Goal: Check status: Check status

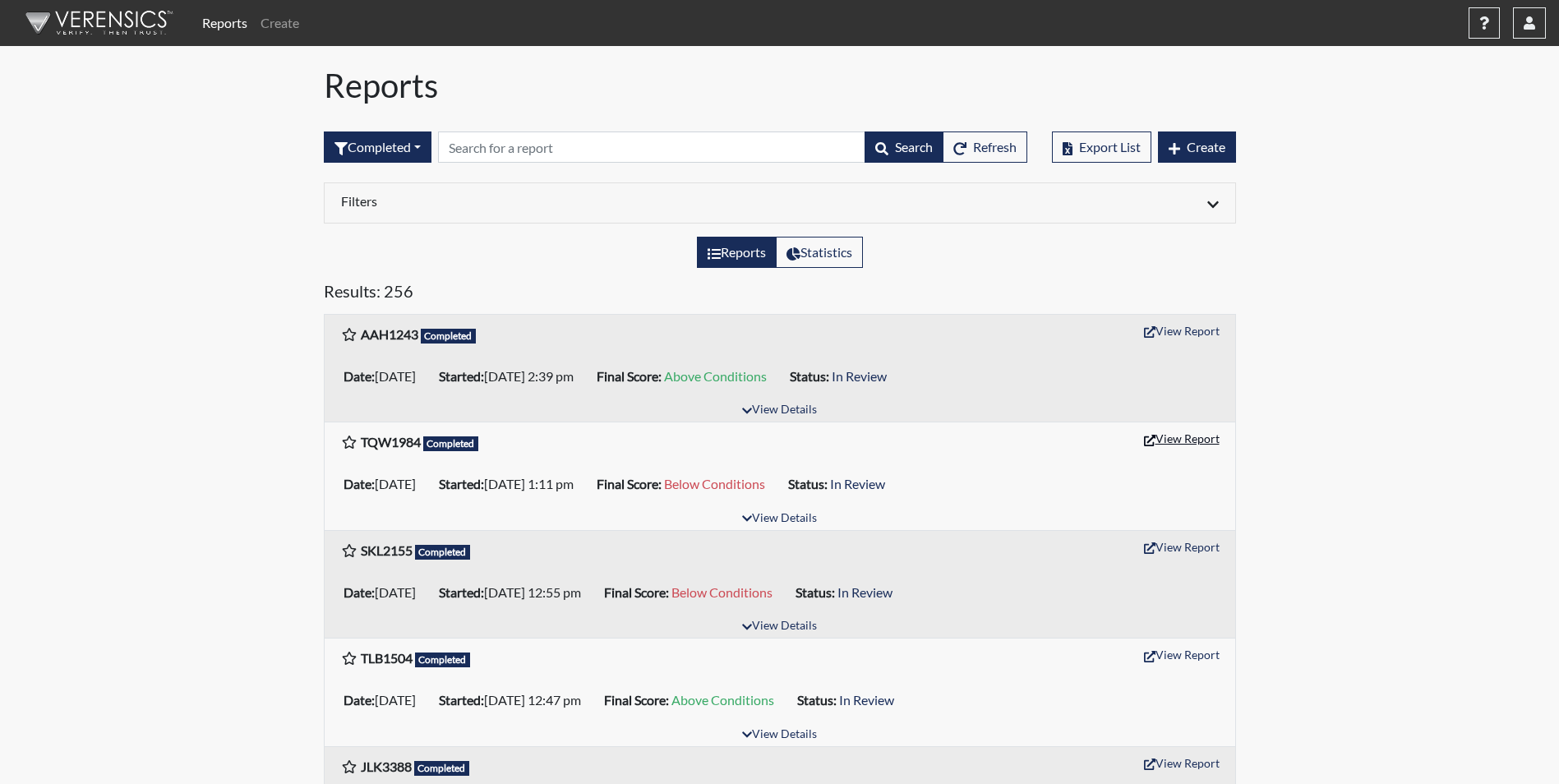
click at [1181, 441] on button "View Report" at bounding box center [1181, 438] width 90 height 26
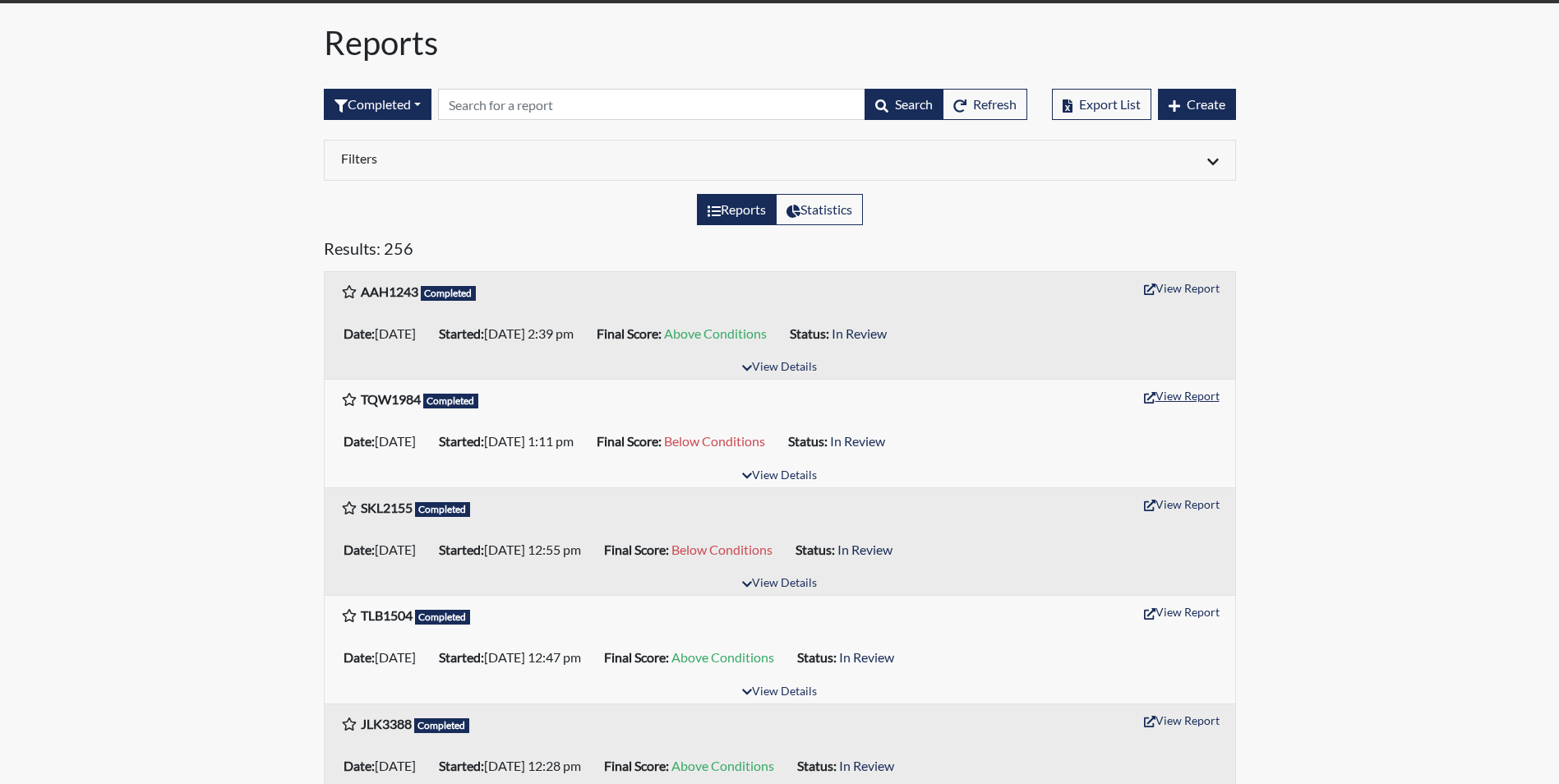
scroll to position [82, 0]
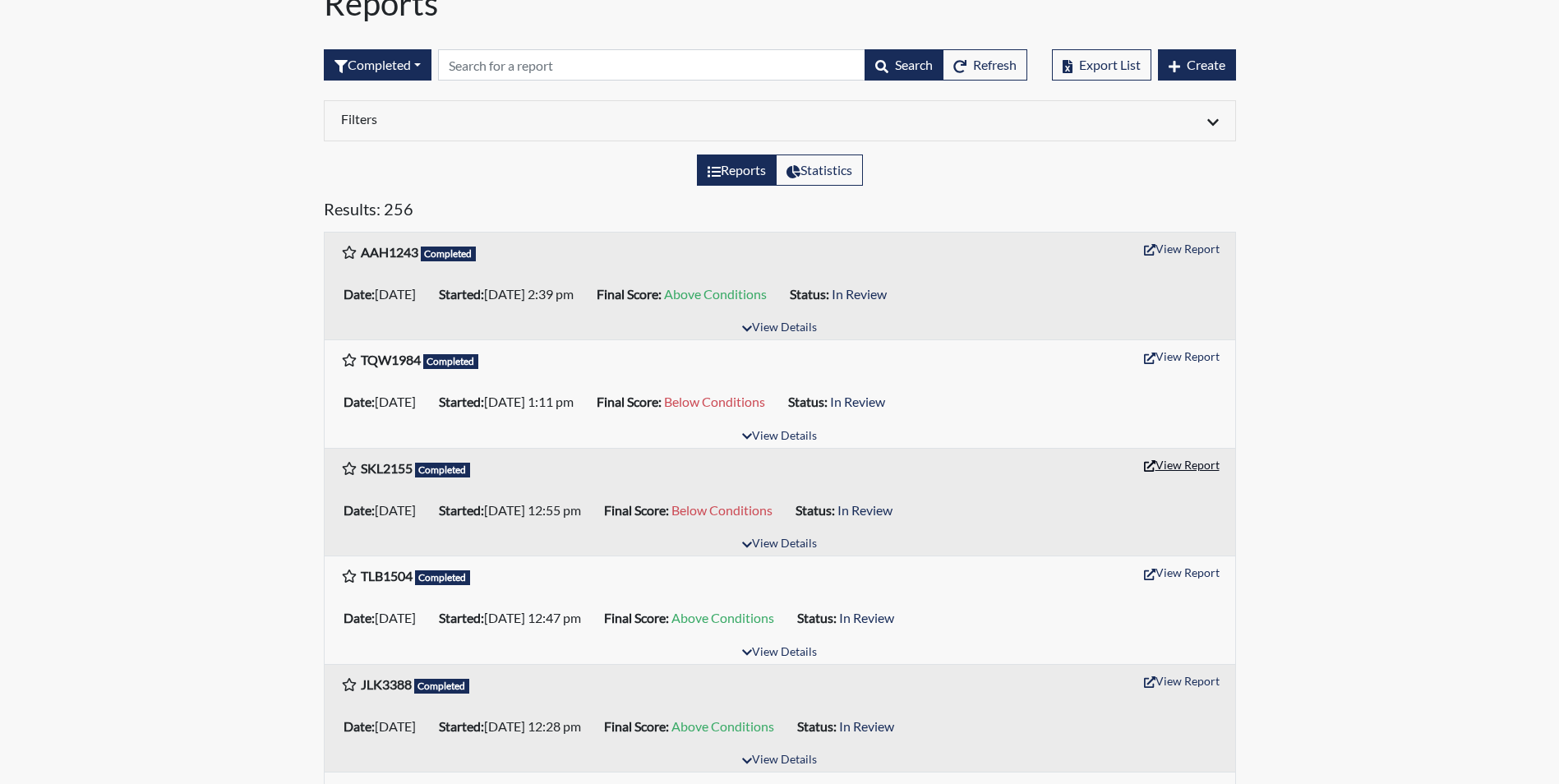
click at [1185, 468] on button "View Report" at bounding box center [1181, 464] width 90 height 26
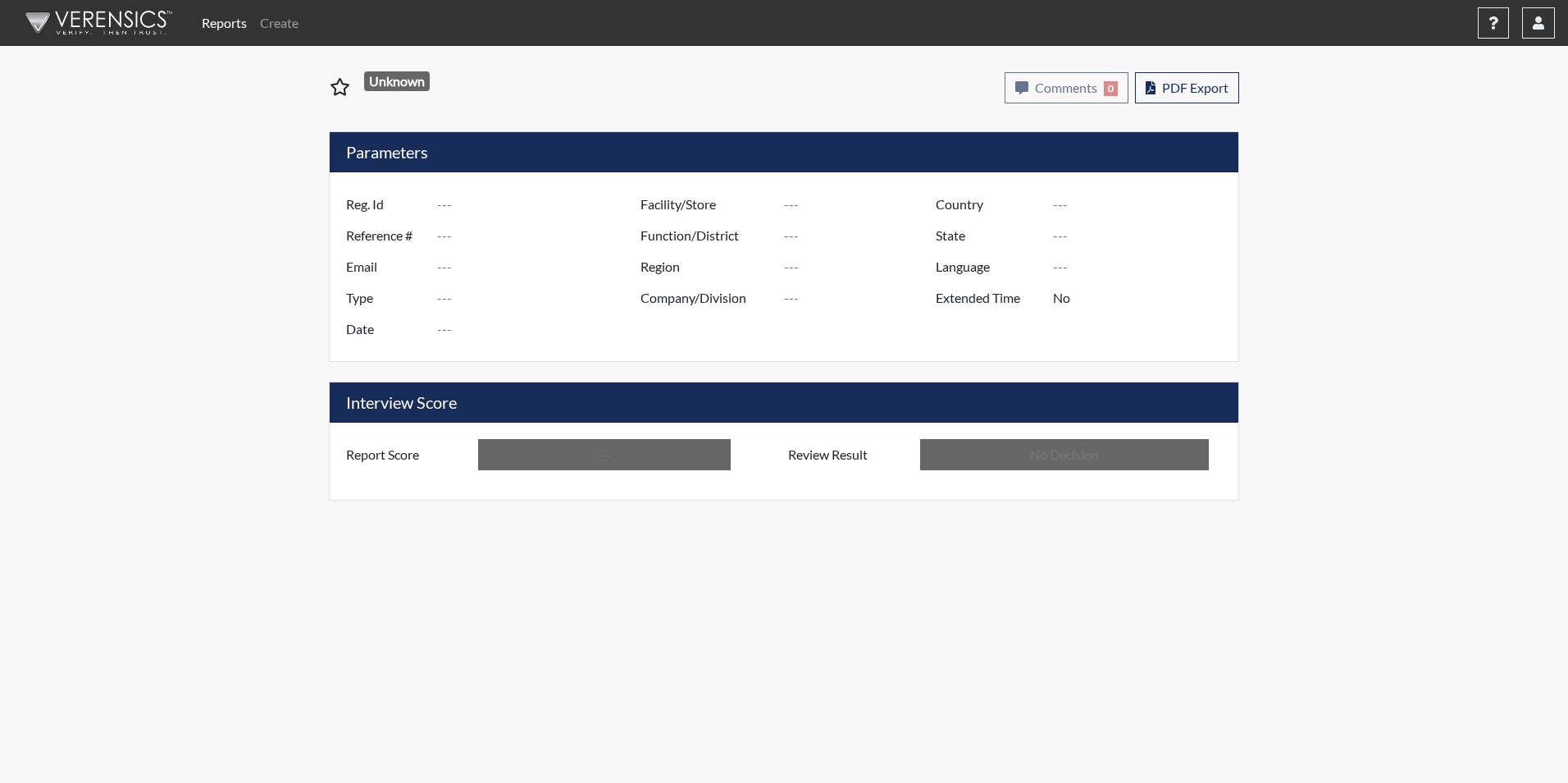
type input "TQW1984"
type input "50928"
type input "---"
type input "Corrections Pre-Employment"
type input "Aug 25, 2025"
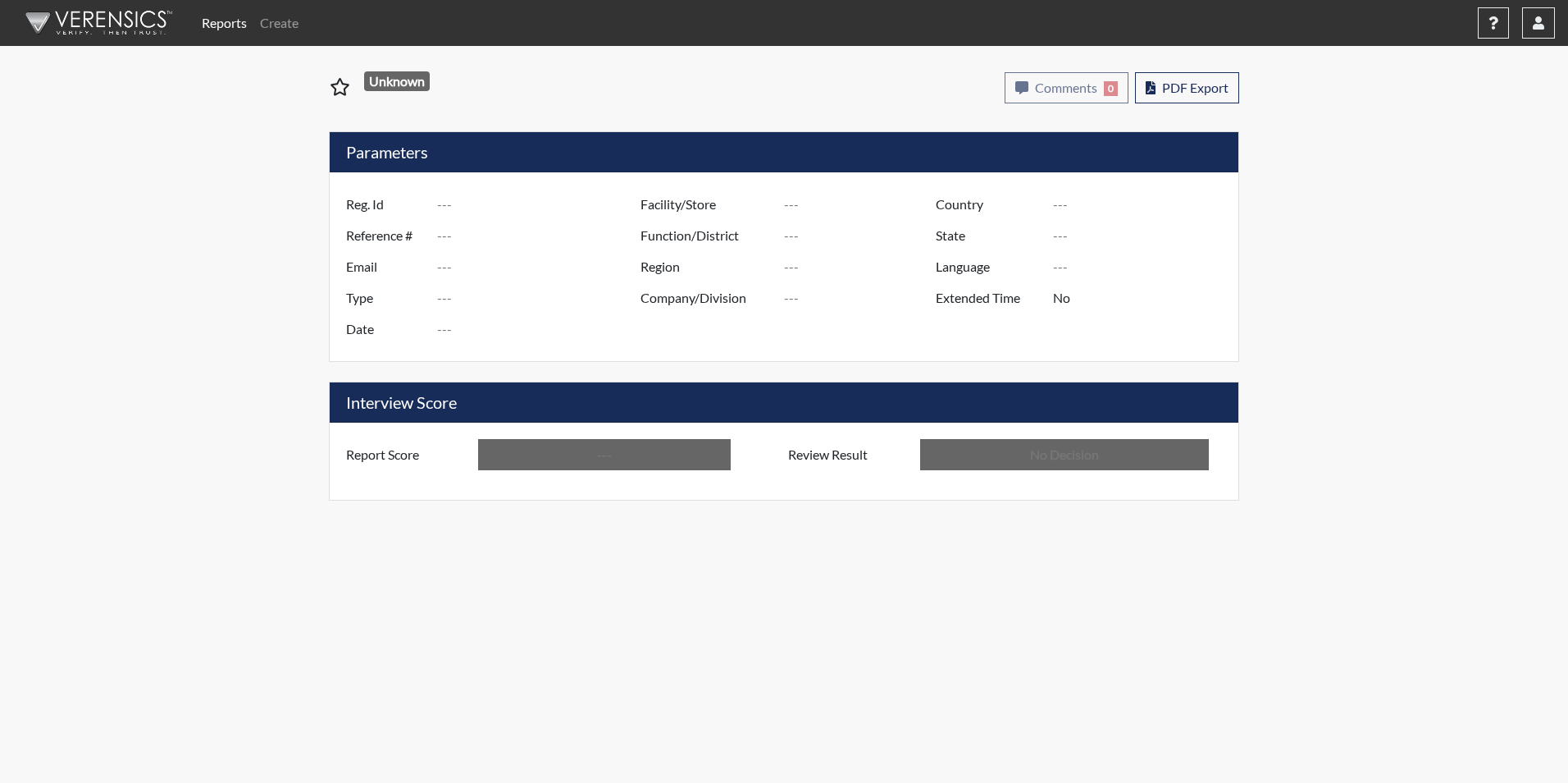
type input "[PERSON_NAME]"
type input "[GEOGRAPHIC_DATA]"
type input "[US_STATE]"
type input "English"
type input "Below Conditions"
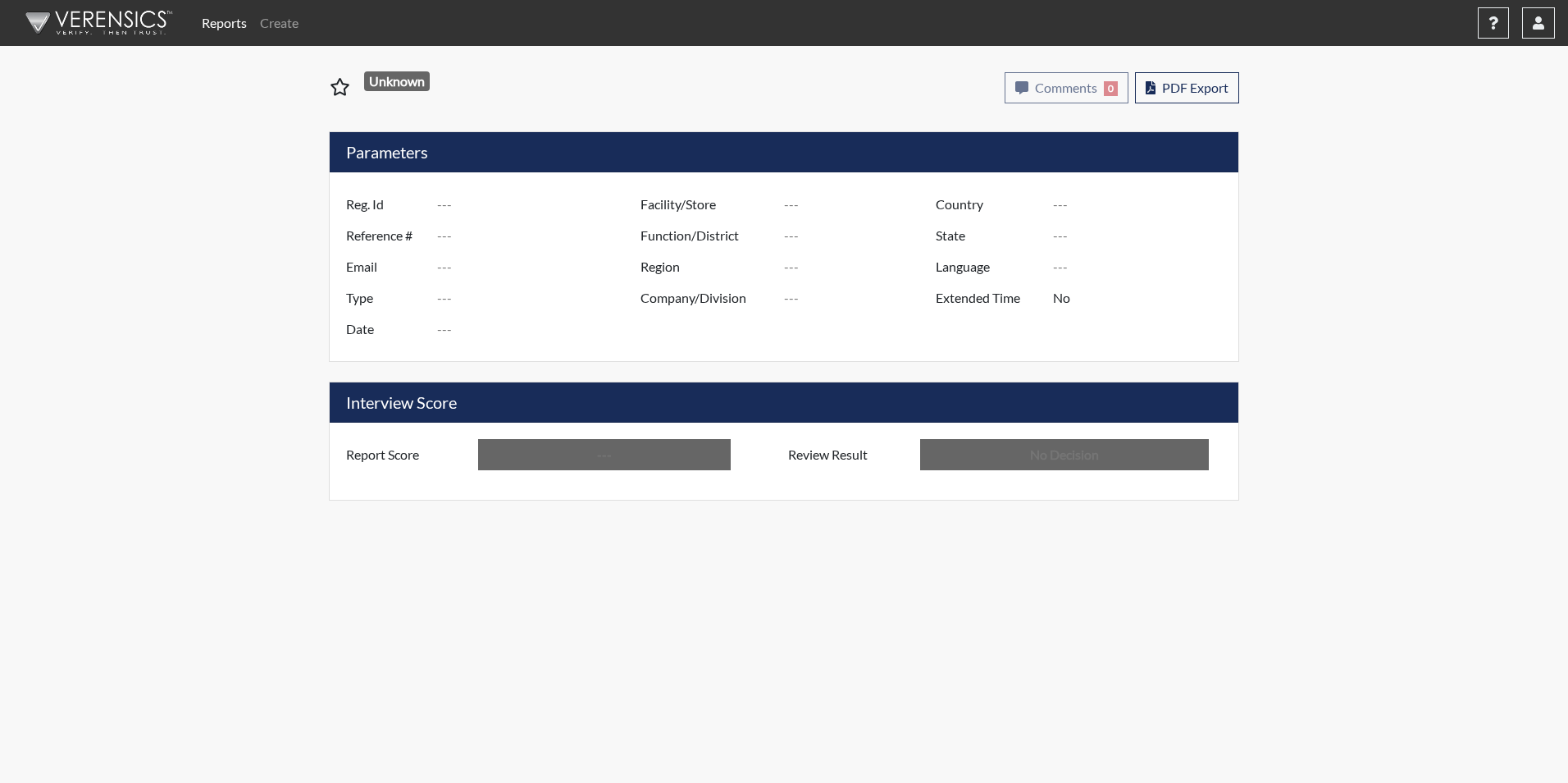
type input "In Review"
type input "SKL2155"
type input "50927"
type input "---"
type input "Corrections Pre-Employment"
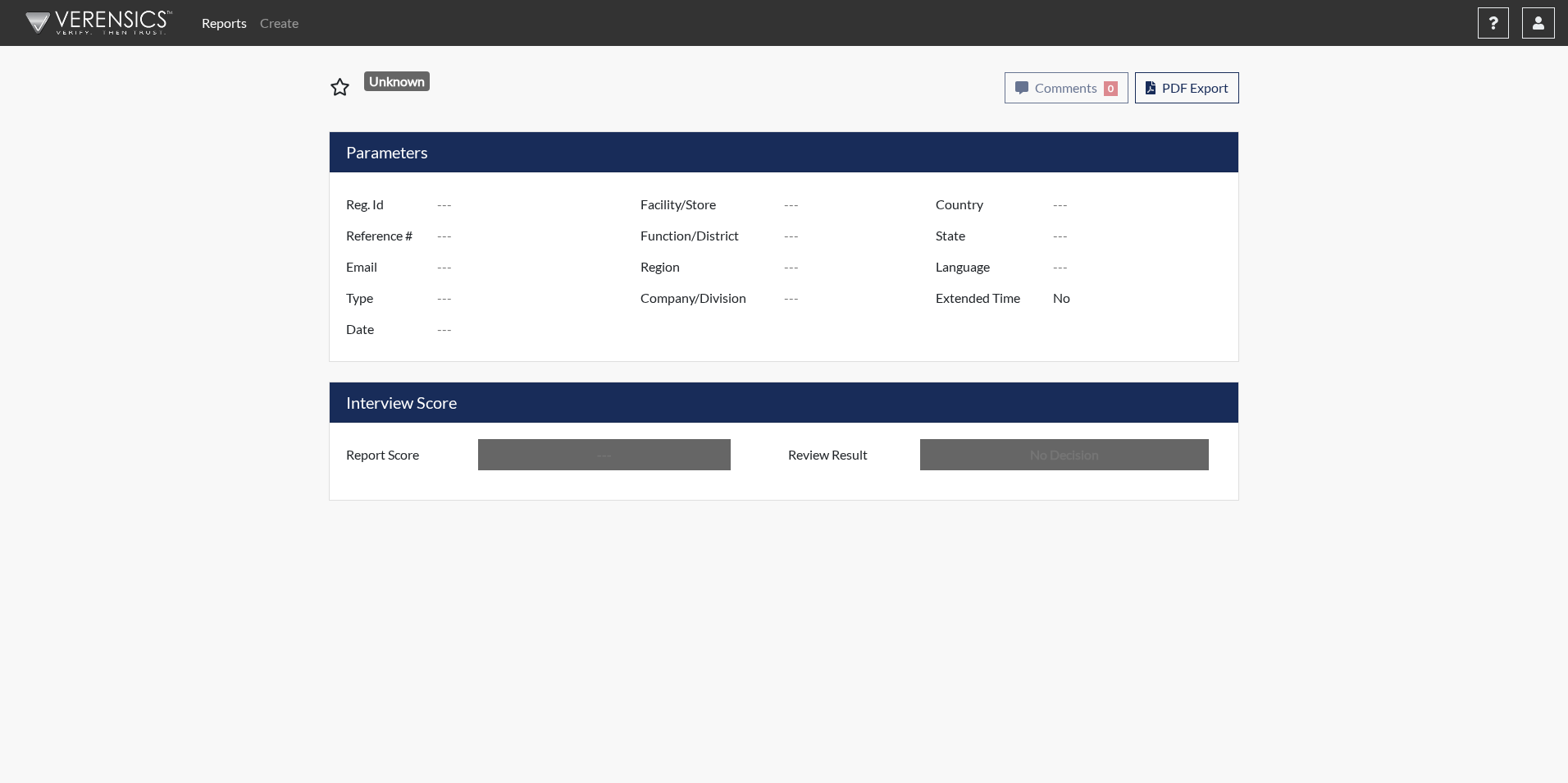
type input "Aug 25, 2025"
type input "[PERSON_NAME]"
type input "[GEOGRAPHIC_DATA]"
type input "[US_STATE]"
type input "English"
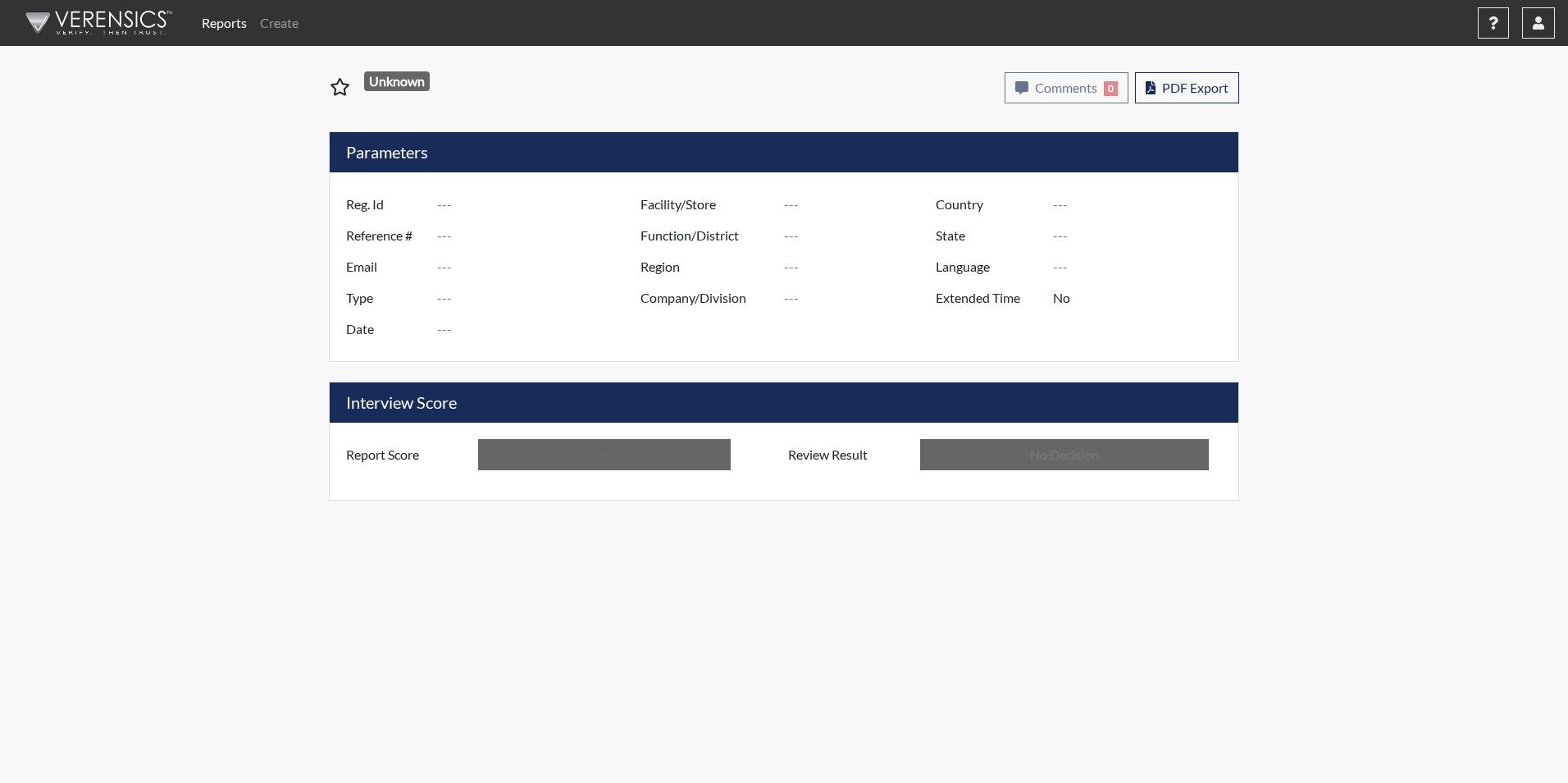
type input "Below Conditions"
type input "In Review"
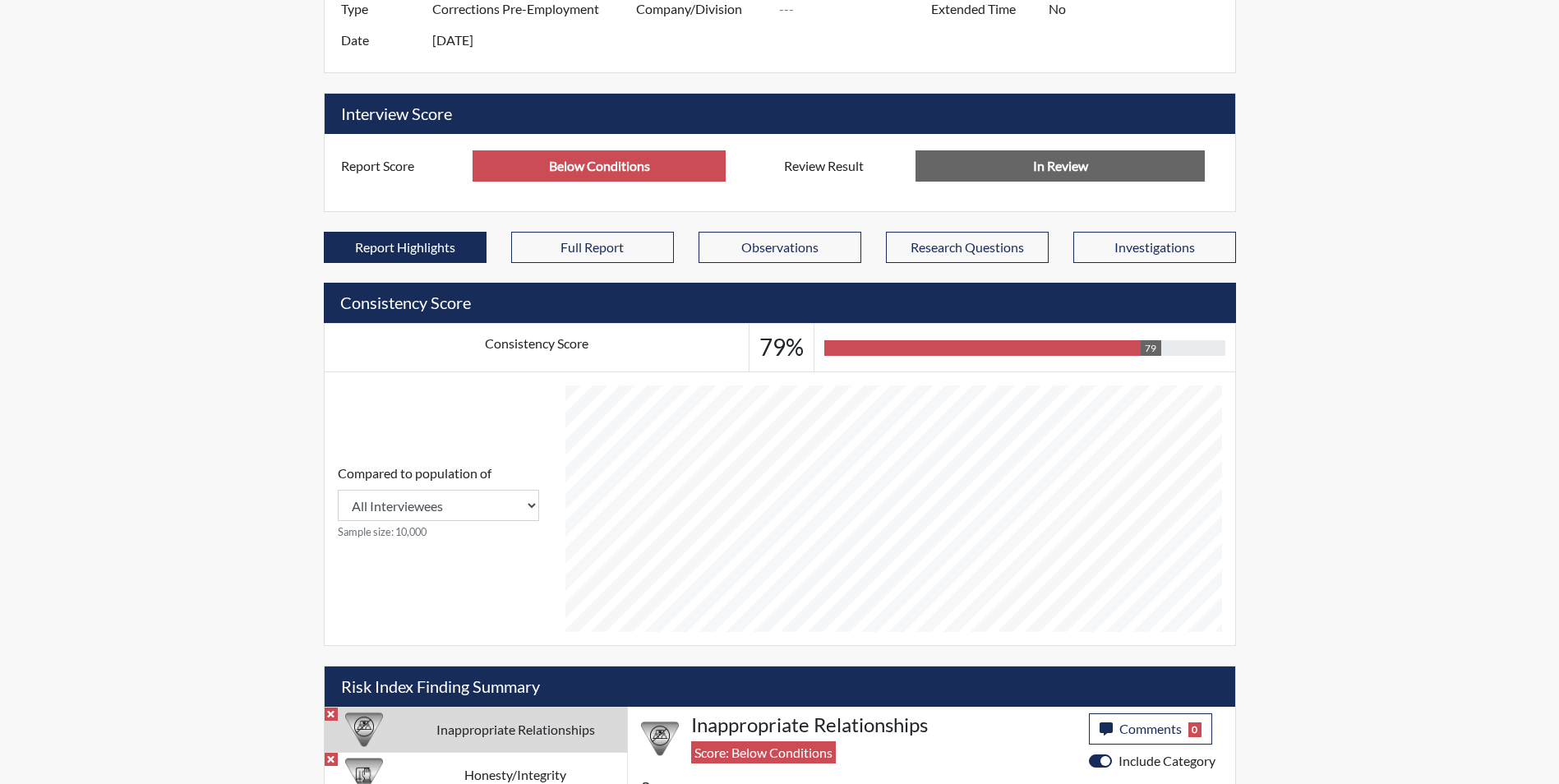
scroll to position [739, 0]
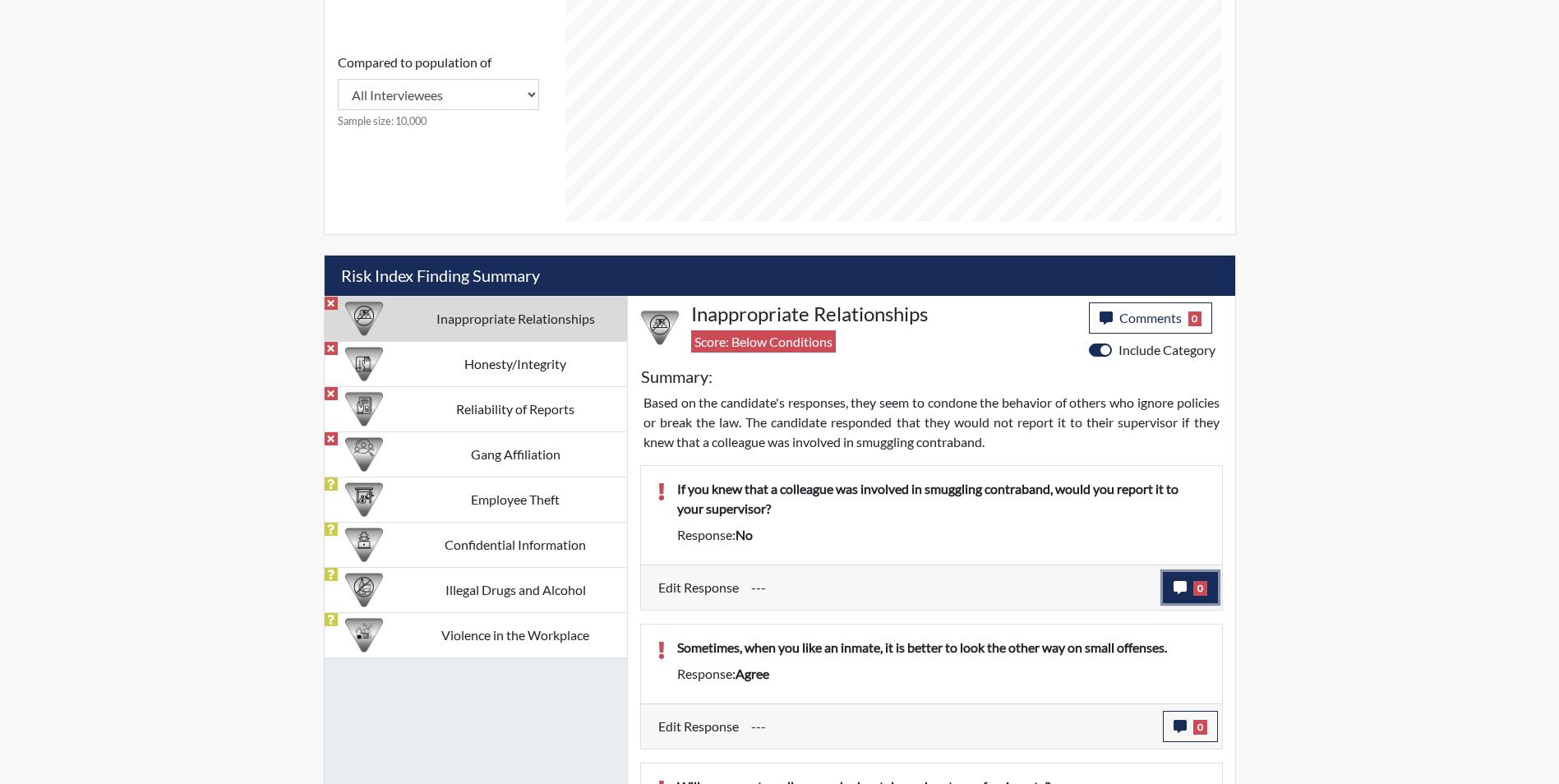
click at [1180, 581] on icon "button" at bounding box center [1180, 587] width 13 height 13
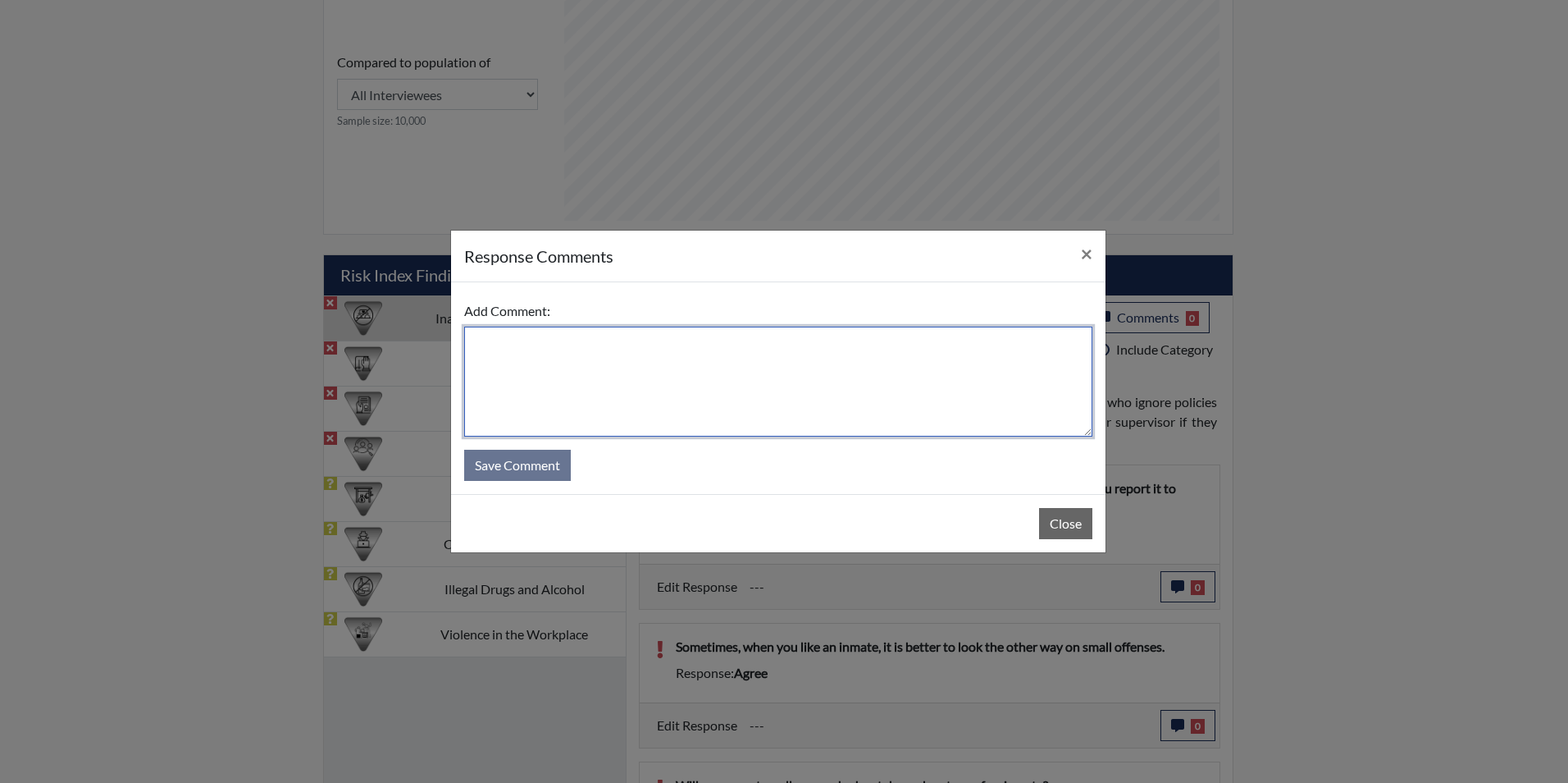
click at [696, 369] on textarea at bounding box center [779, 381] width 628 height 110
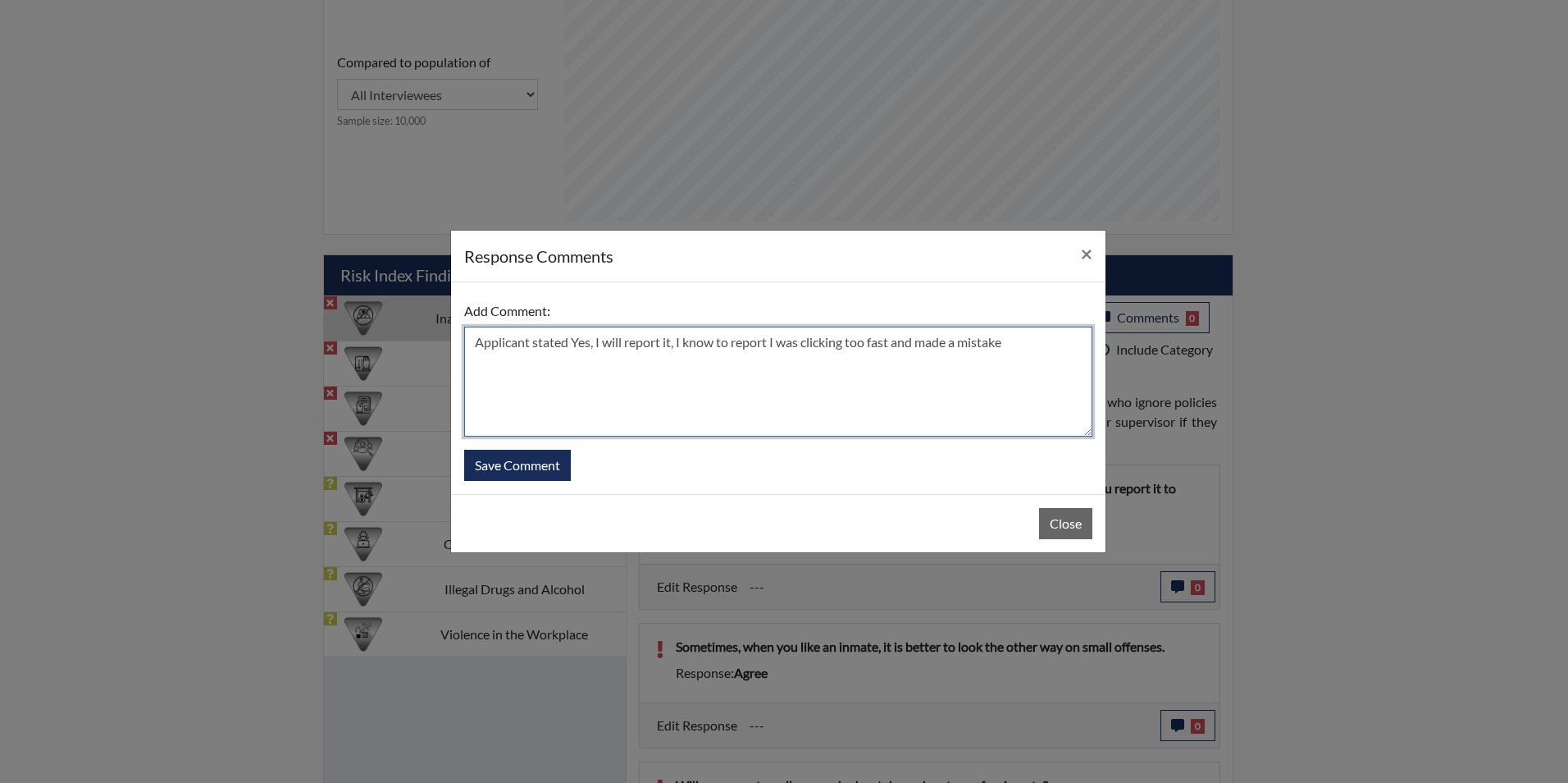
click at [571, 345] on textarea "Applicant stated Yes, I will report it, I know to report I was clicking too fas…" at bounding box center [779, 381] width 628 height 110
click at [569, 345] on textarea "Applicant stated Yes, I will report it, I know to report I was clicking too fas…" at bounding box center [779, 381] width 628 height 110
type textarea "Applicant stated: Yes, I will report it, I know to report I was clicking too fa…"
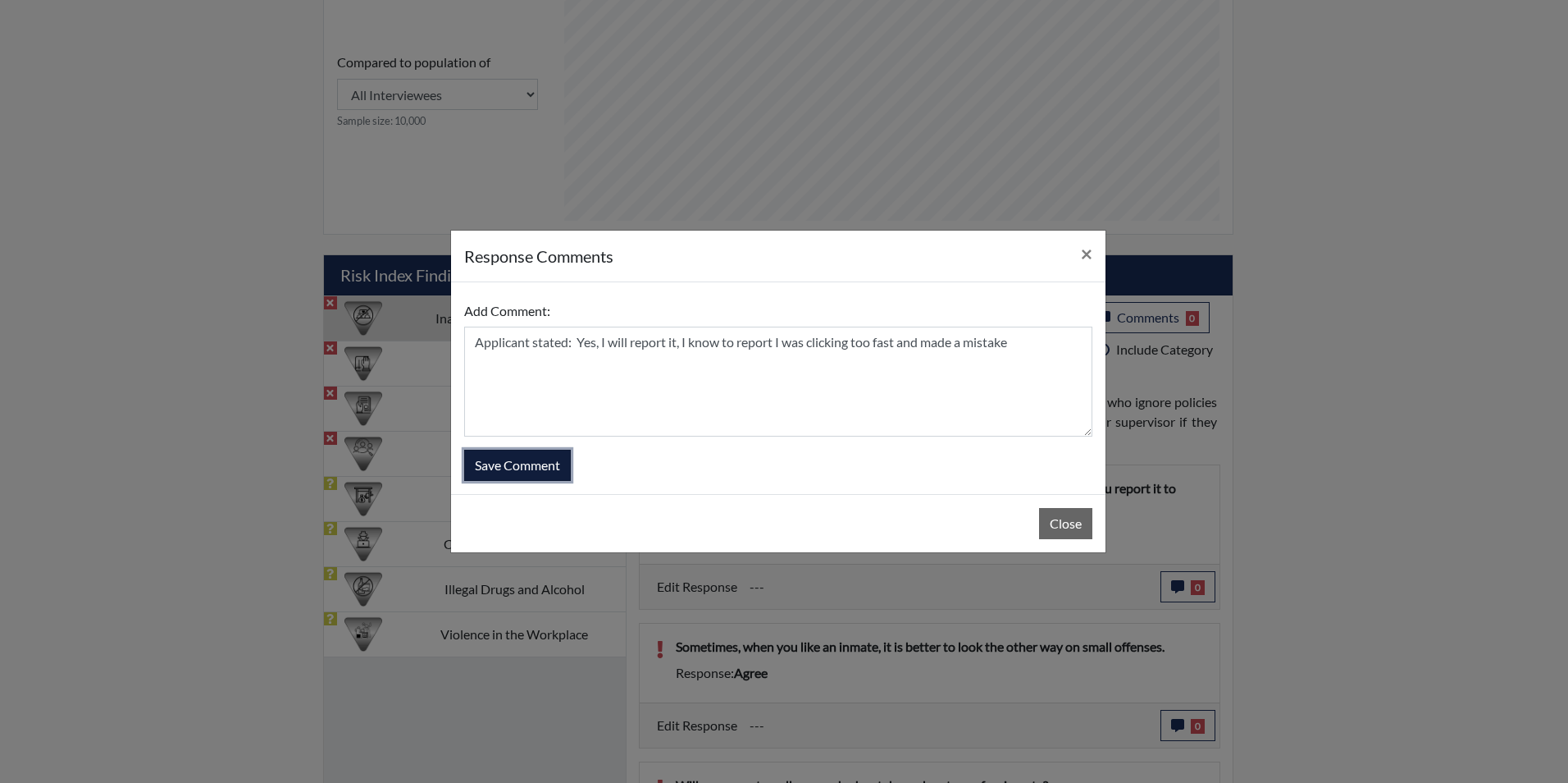
click at [503, 466] on button "Save Comment" at bounding box center [517, 466] width 107 height 31
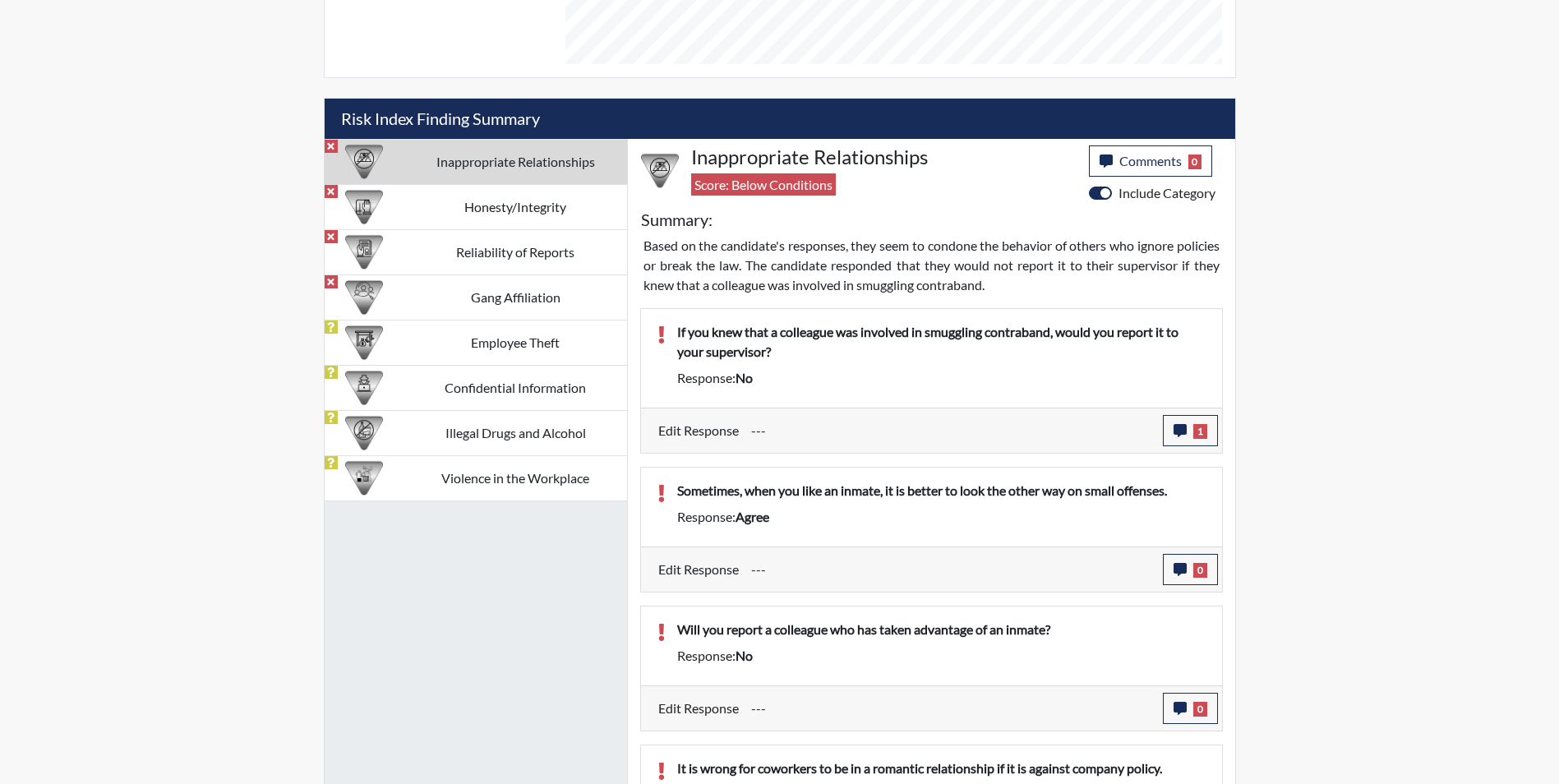
scroll to position [903, 0]
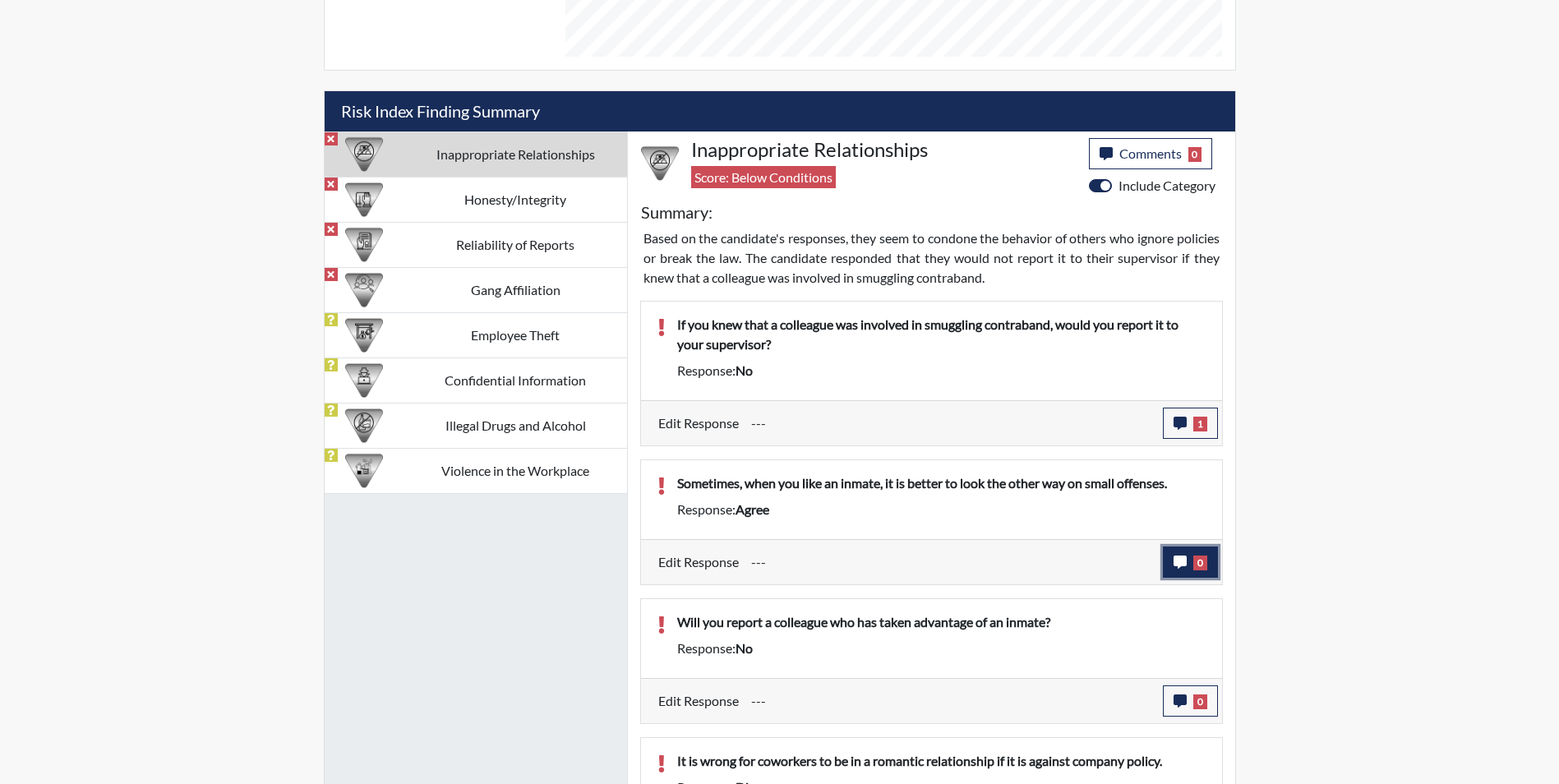
click at [1177, 563] on icon "button" at bounding box center [1180, 562] width 13 height 13
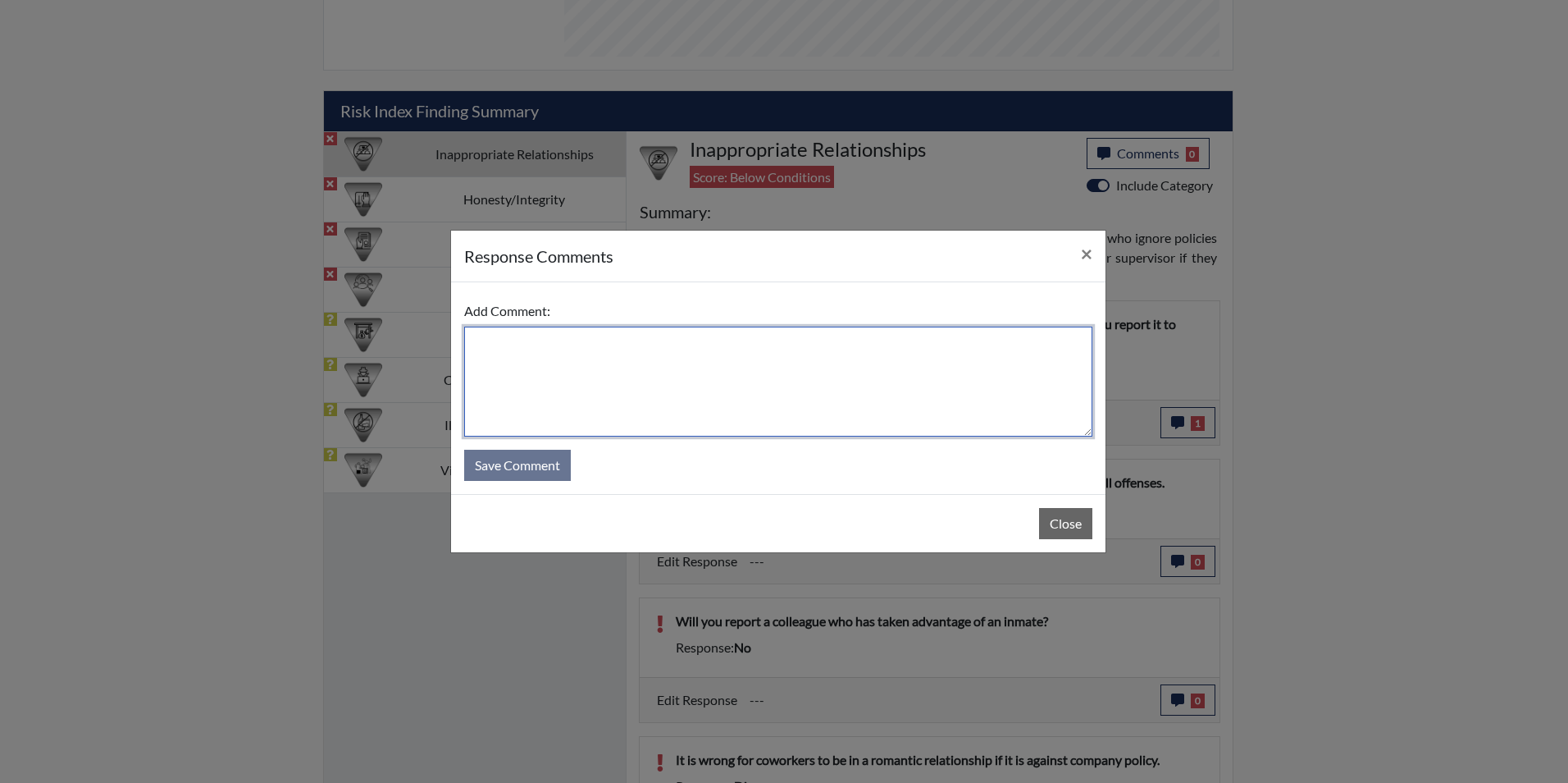
click at [483, 356] on textarea at bounding box center [779, 381] width 628 height 110
type textarea "a"
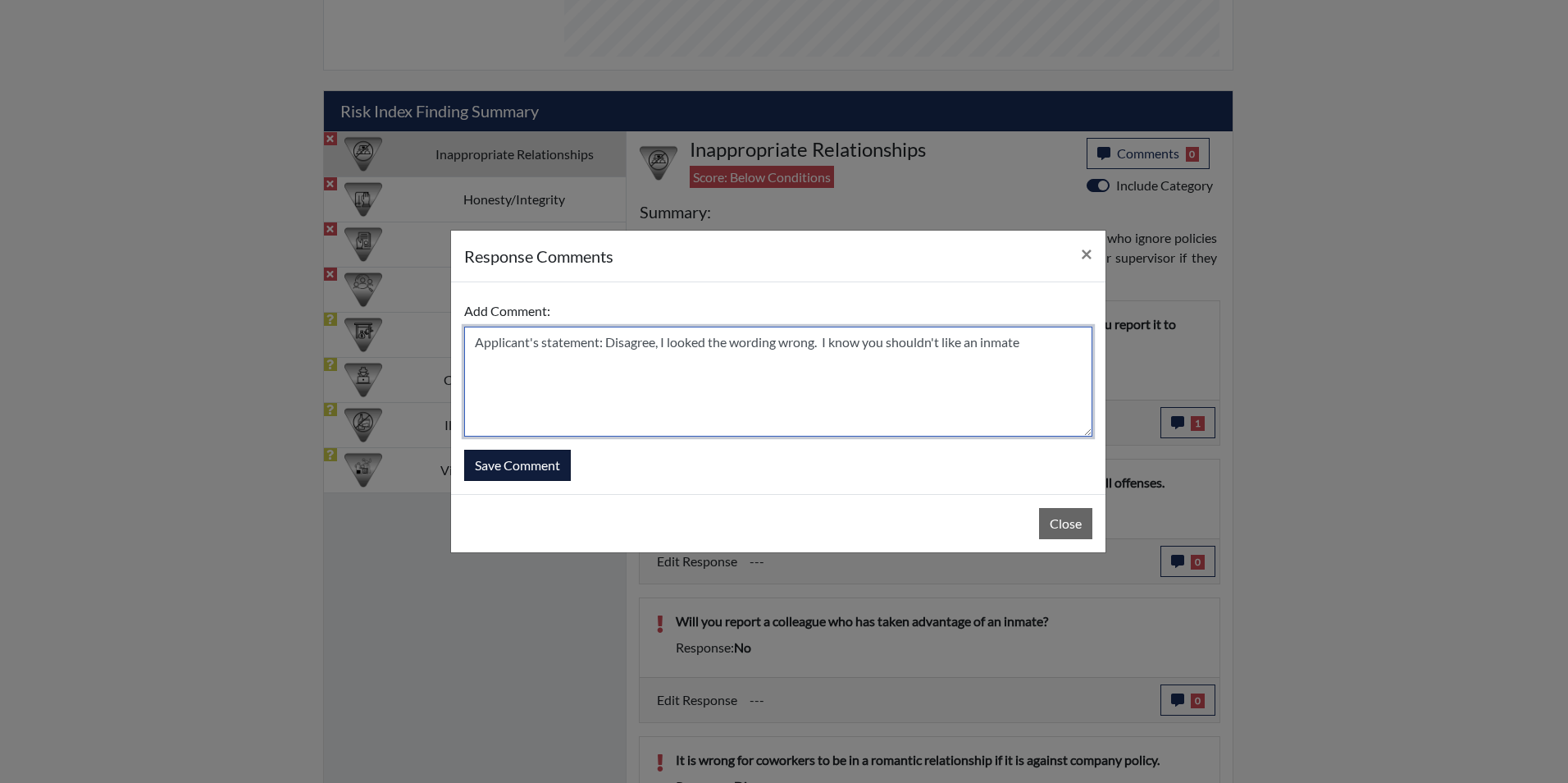
type textarea "Applicant's statement: Disagree, I looked the wording wrong. I know you shouldn…"
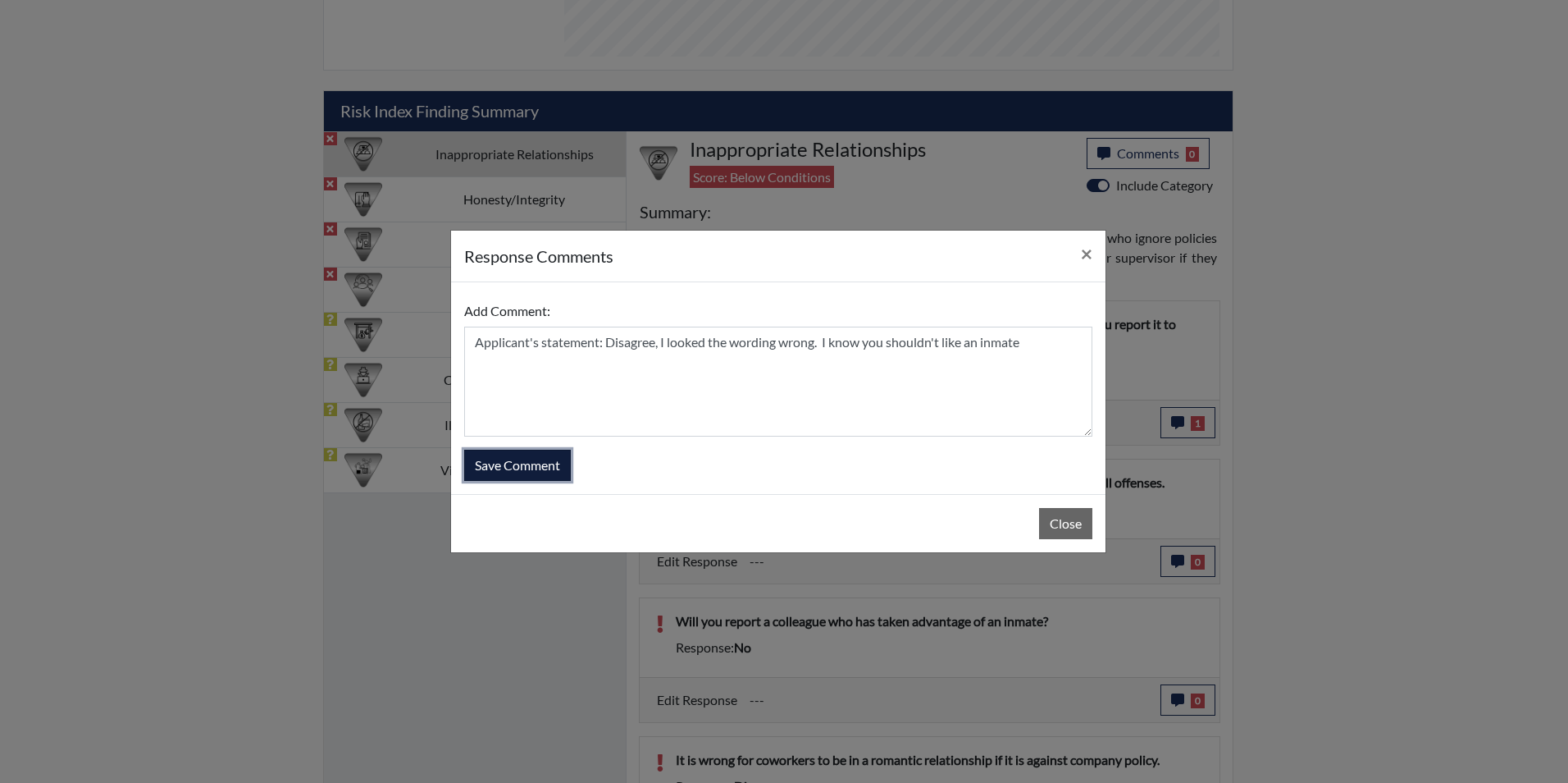
click at [479, 466] on button "Save Comment" at bounding box center [517, 466] width 107 height 31
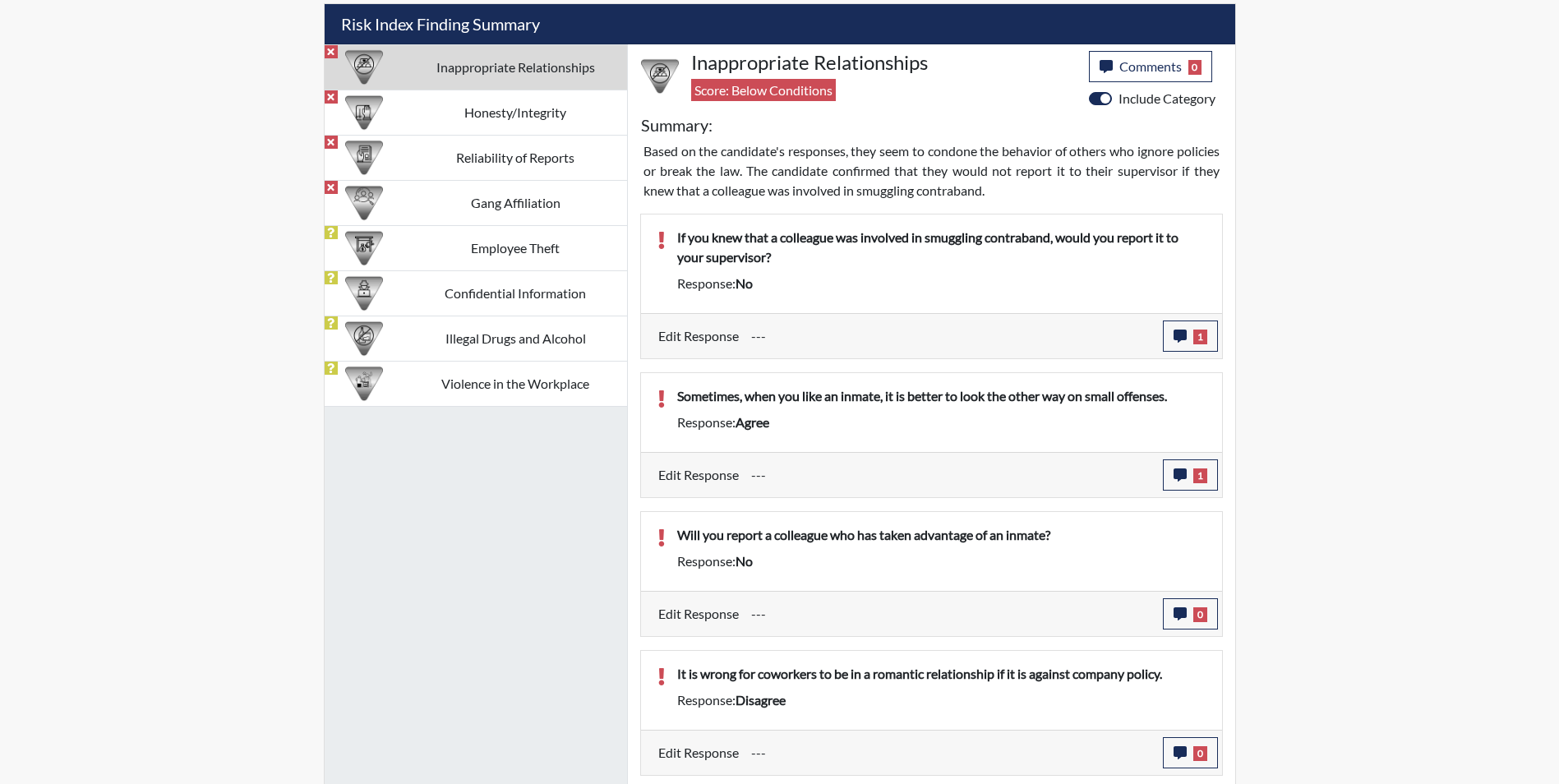
scroll to position [1068, 0]
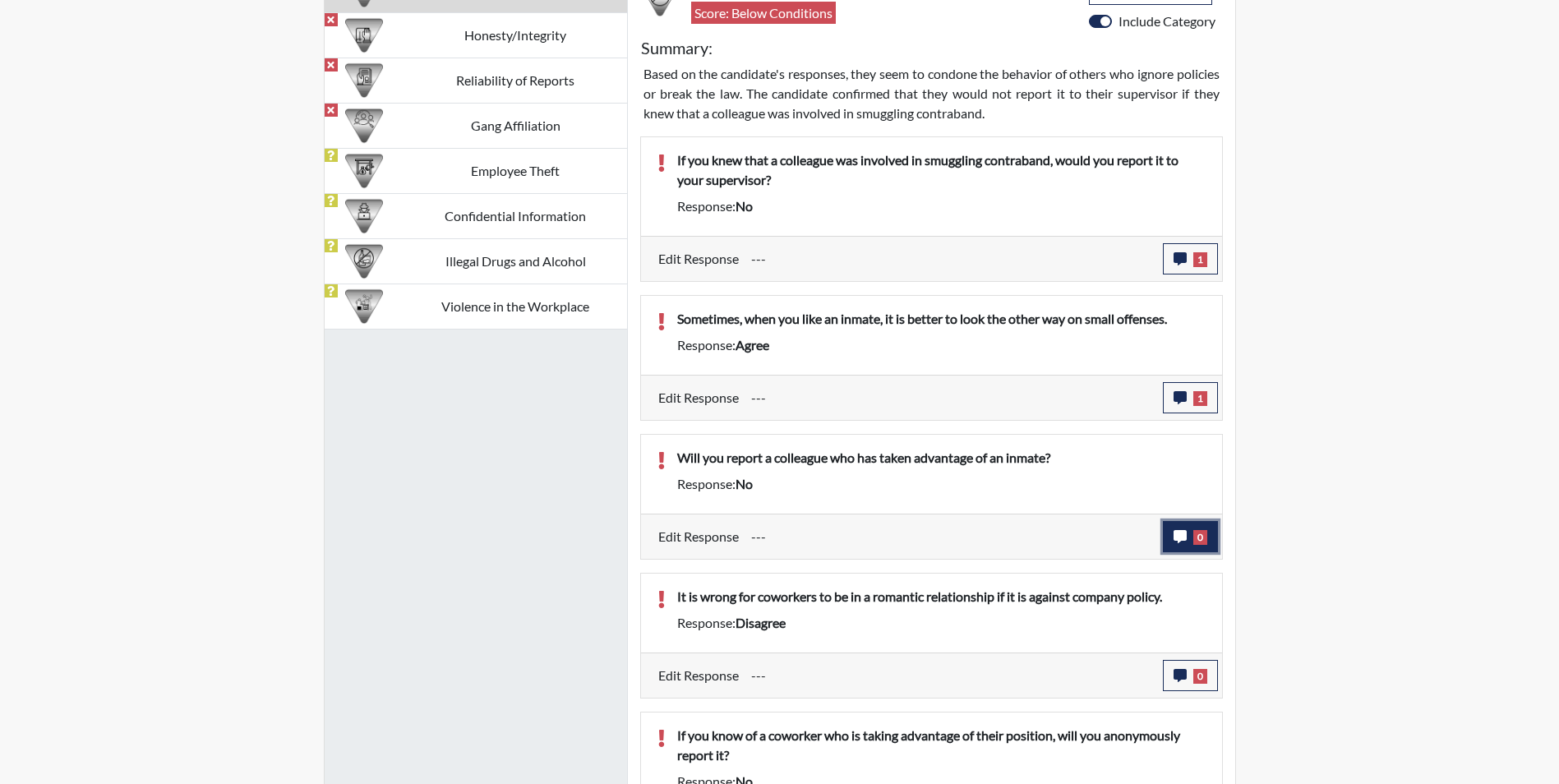
click at [1180, 537] on icon "button" at bounding box center [1180, 536] width 13 height 13
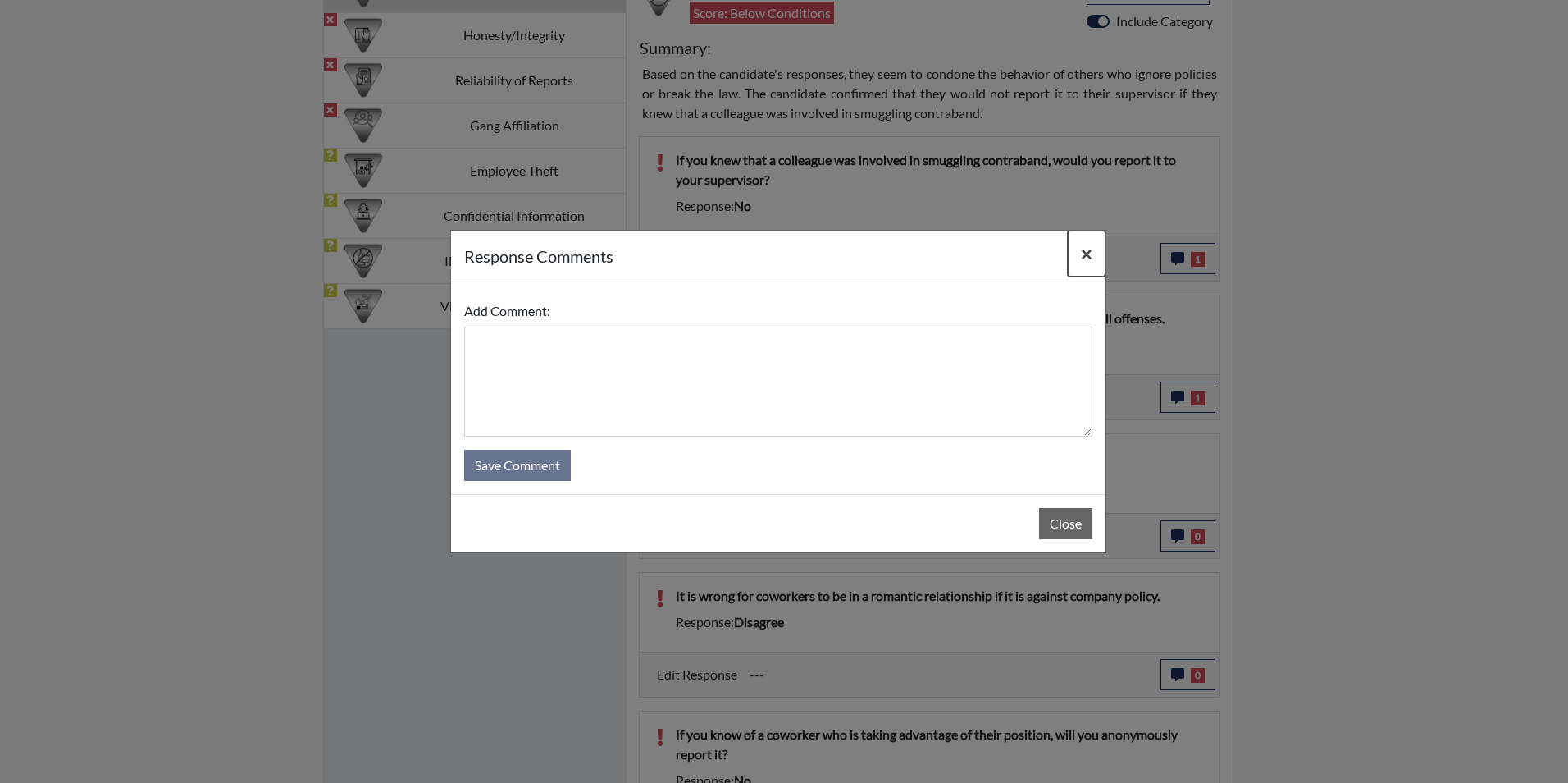
click at [1091, 260] on span "×" at bounding box center [1087, 253] width 12 height 24
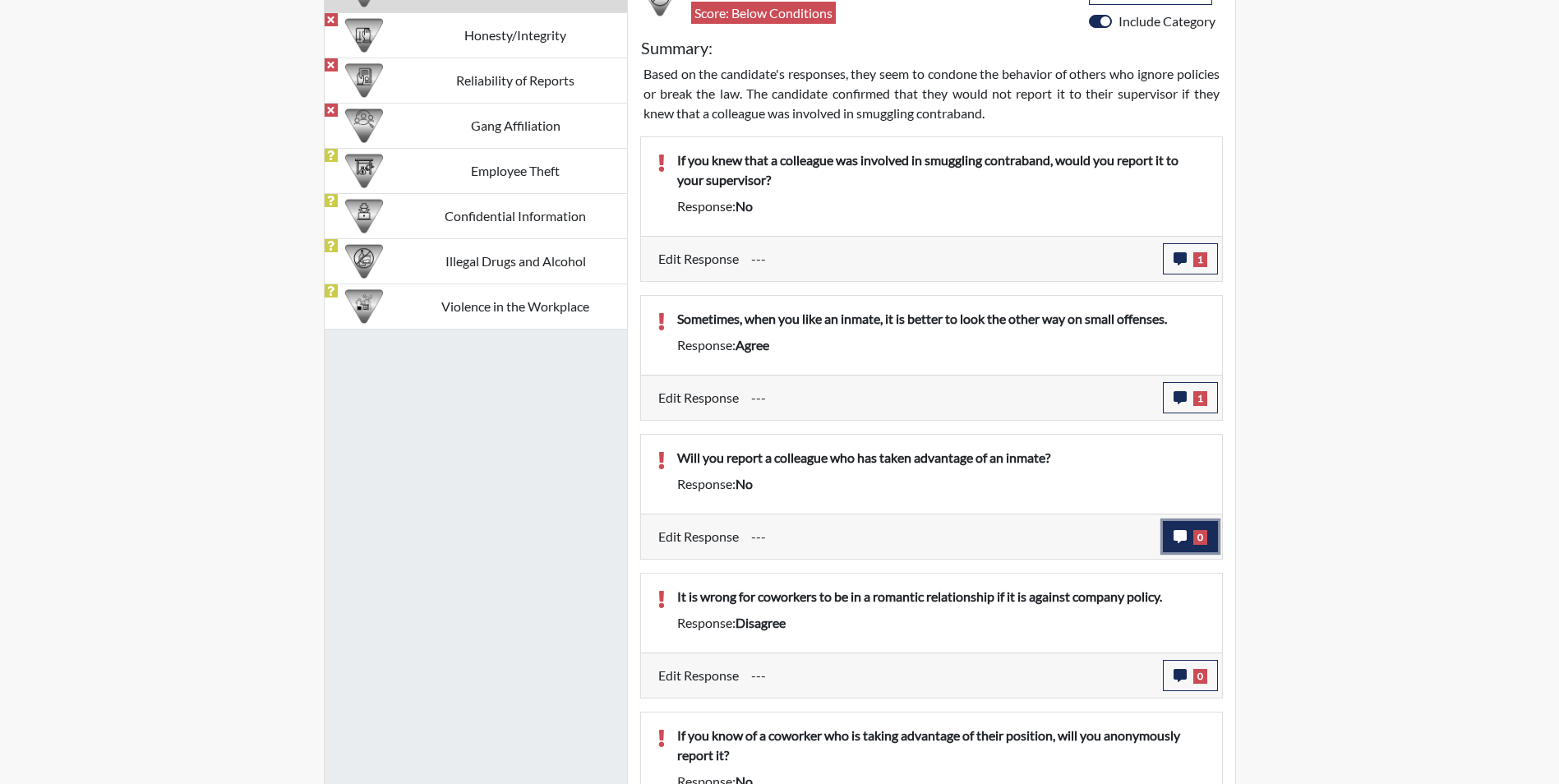
click at [1169, 532] on button "0" at bounding box center [1190, 536] width 55 height 31
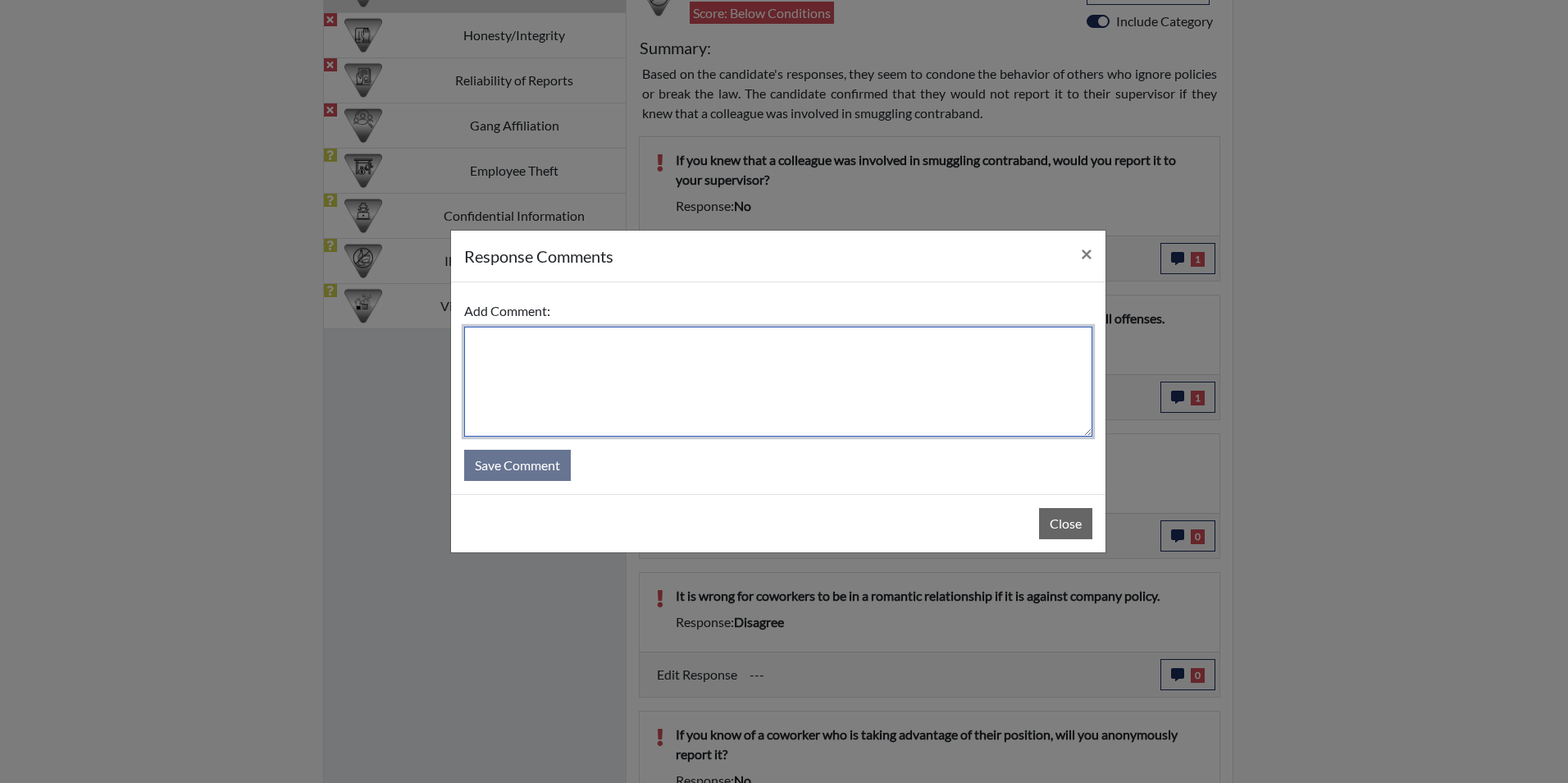
click at [749, 365] on textarea at bounding box center [779, 381] width 628 height 110
type textarea "Applicant stated: Yes, I will report anybody who is doing wrong"
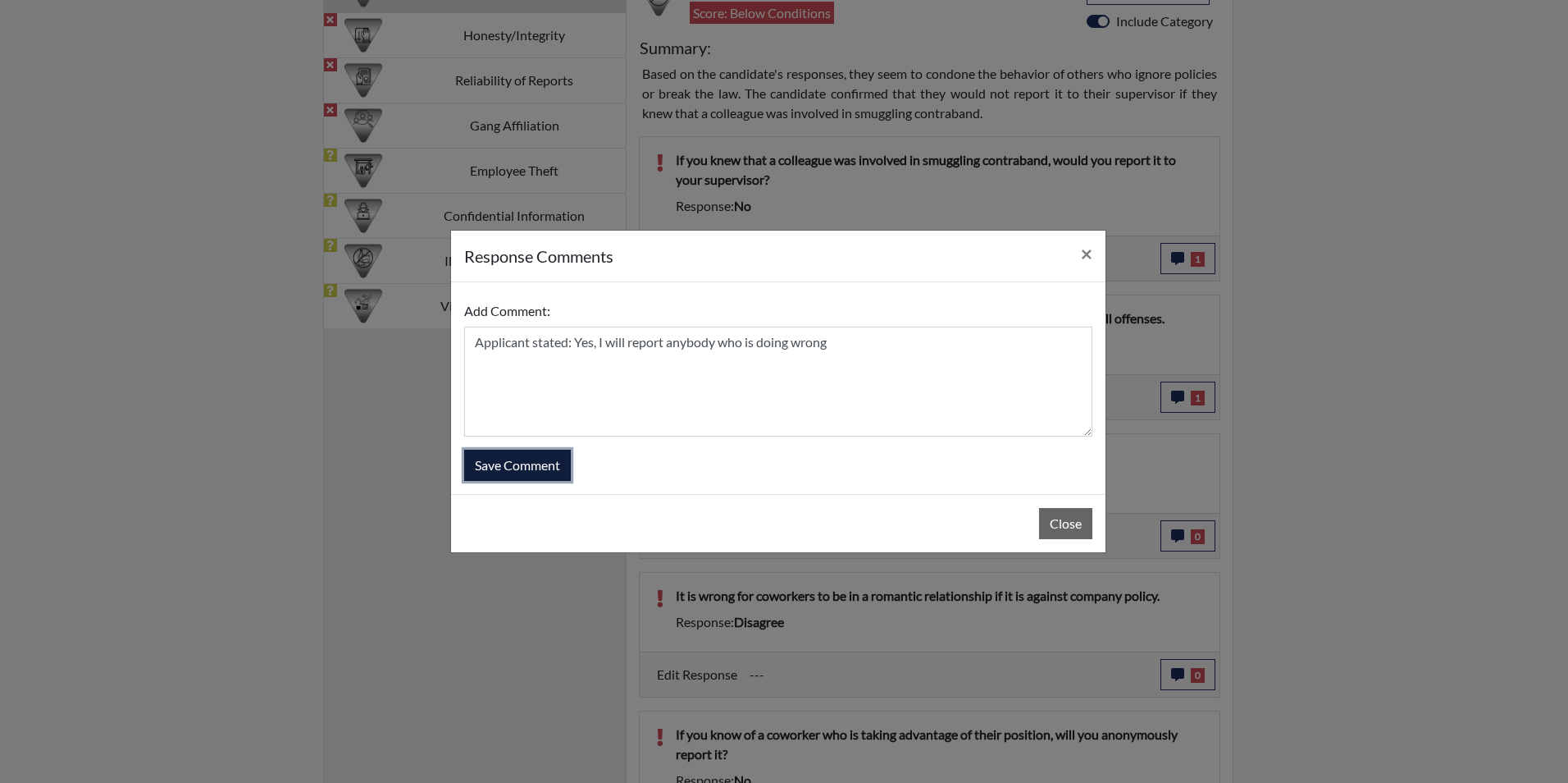
click at [547, 466] on button "Save Comment" at bounding box center [517, 466] width 107 height 31
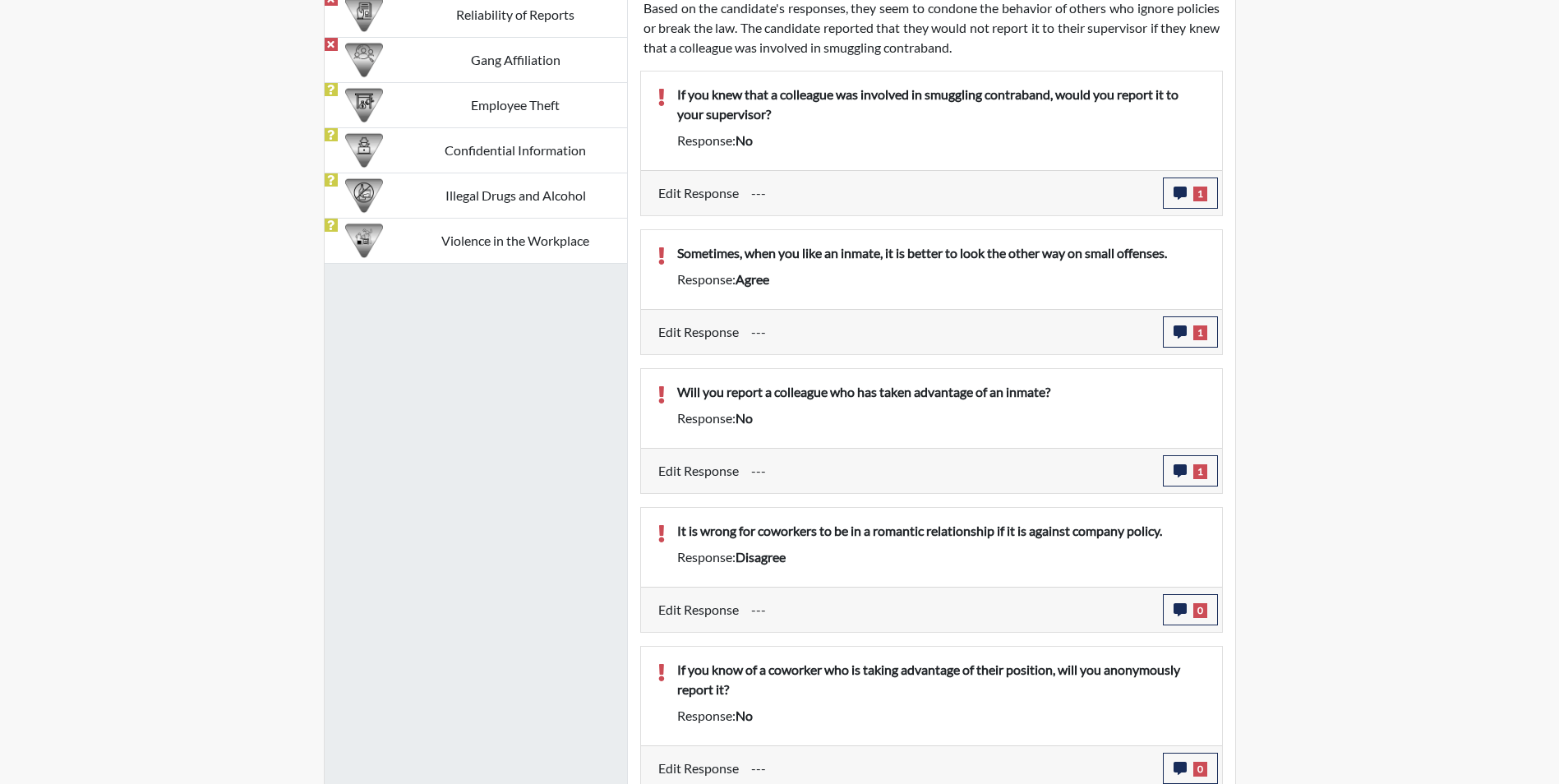
scroll to position [1232, 0]
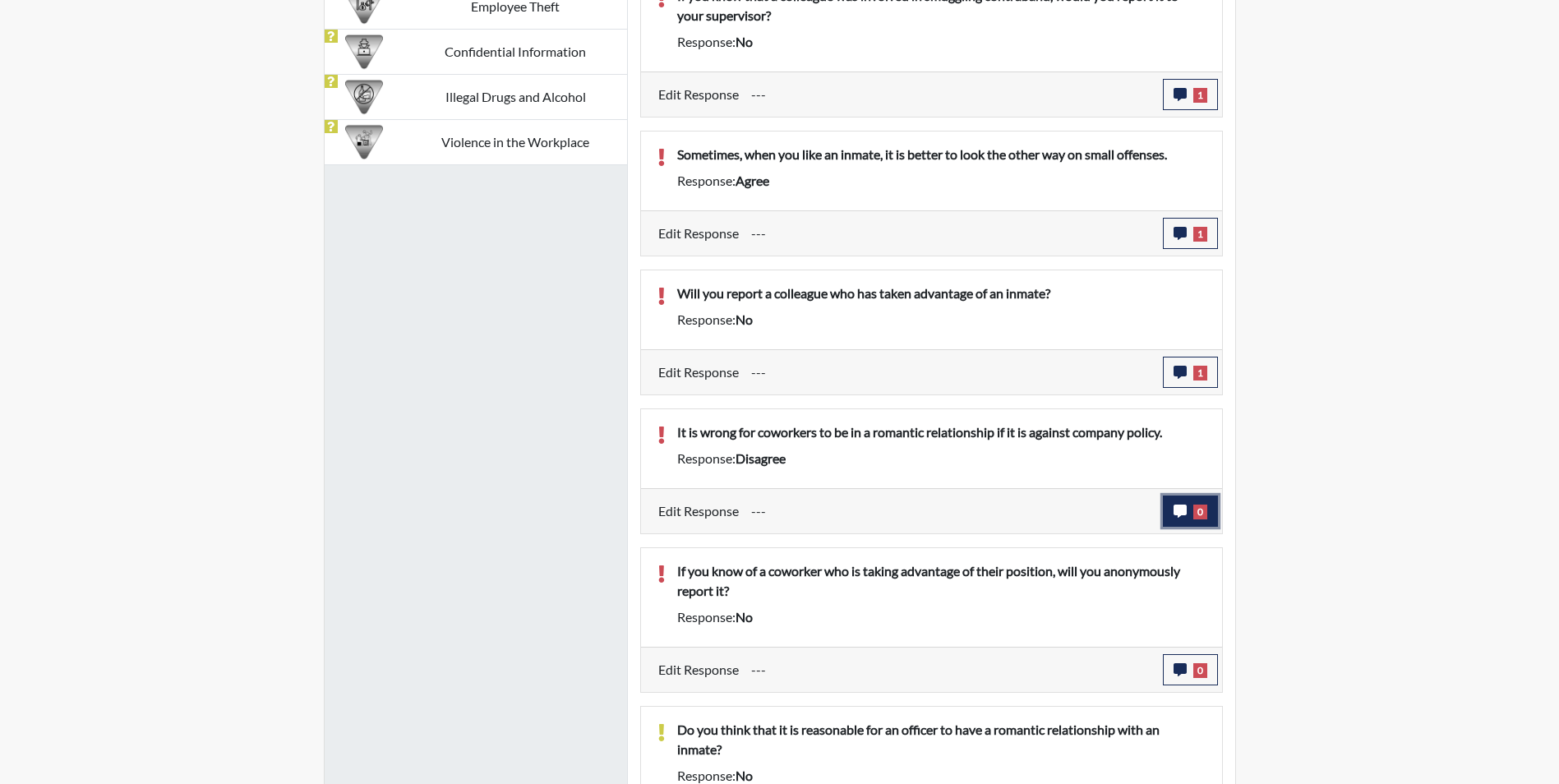
click at [1180, 508] on icon "button" at bounding box center [1180, 511] width 13 height 13
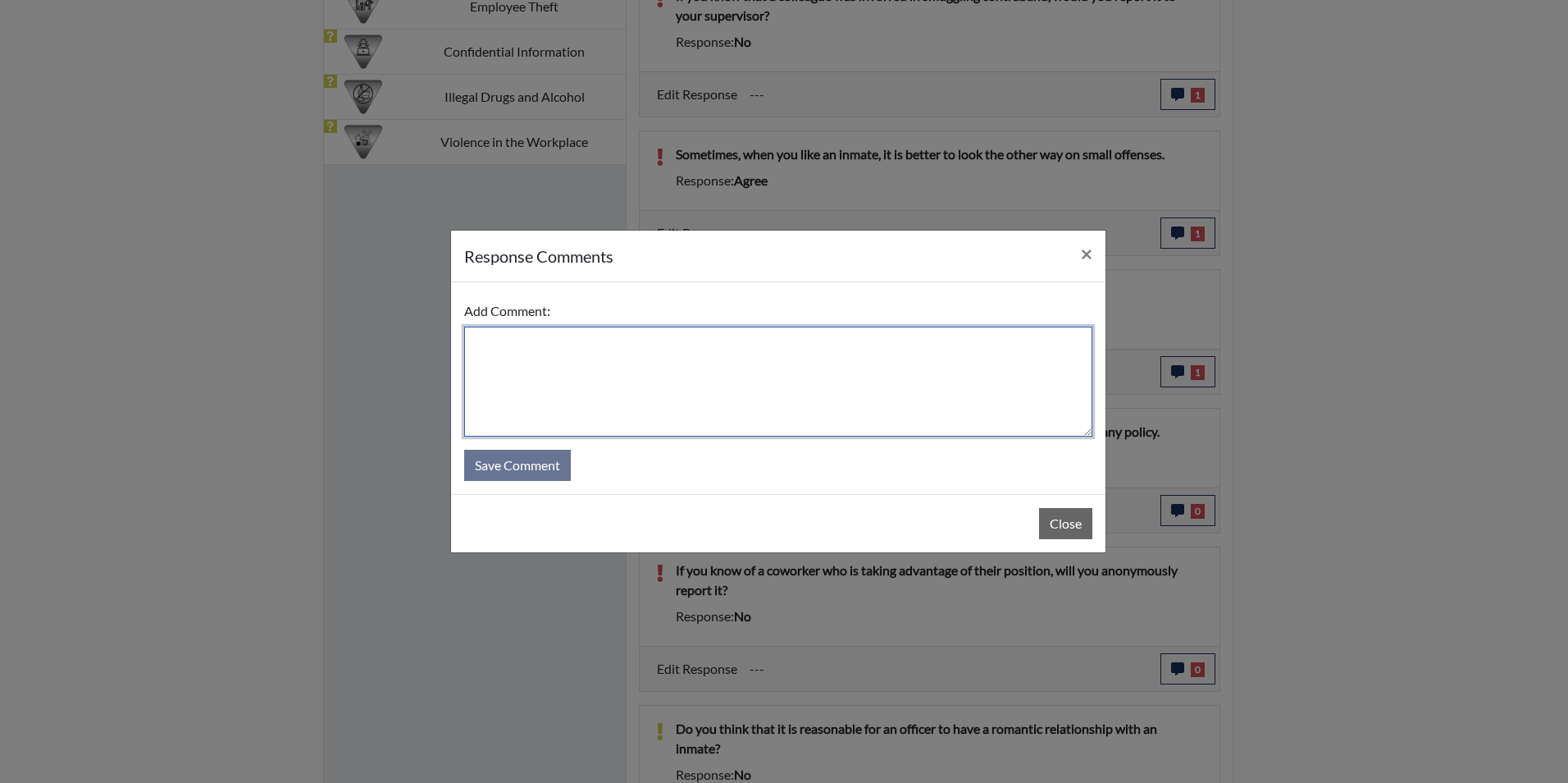
click at [566, 333] on textarea at bounding box center [779, 381] width 628 height 110
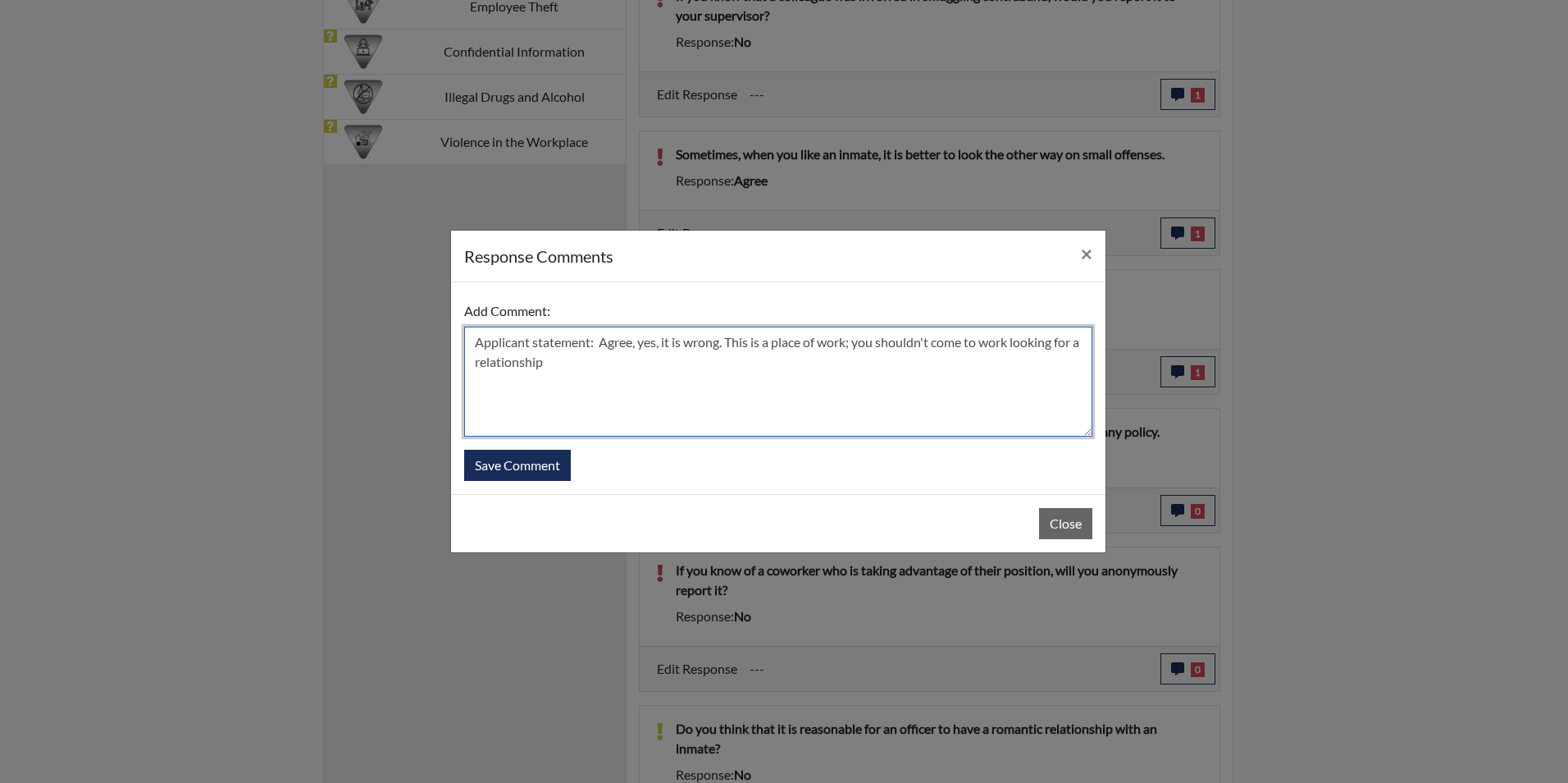
click at [860, 344] on textarea "Applicant statement: Agree, yes, it is wrong. This is a place of work; you shou…" at bounding box center [779, 381] width 628 height 110
type textarea "Applicant statement: Agree, yes, it is wrong. This is a place of work, you shou…"
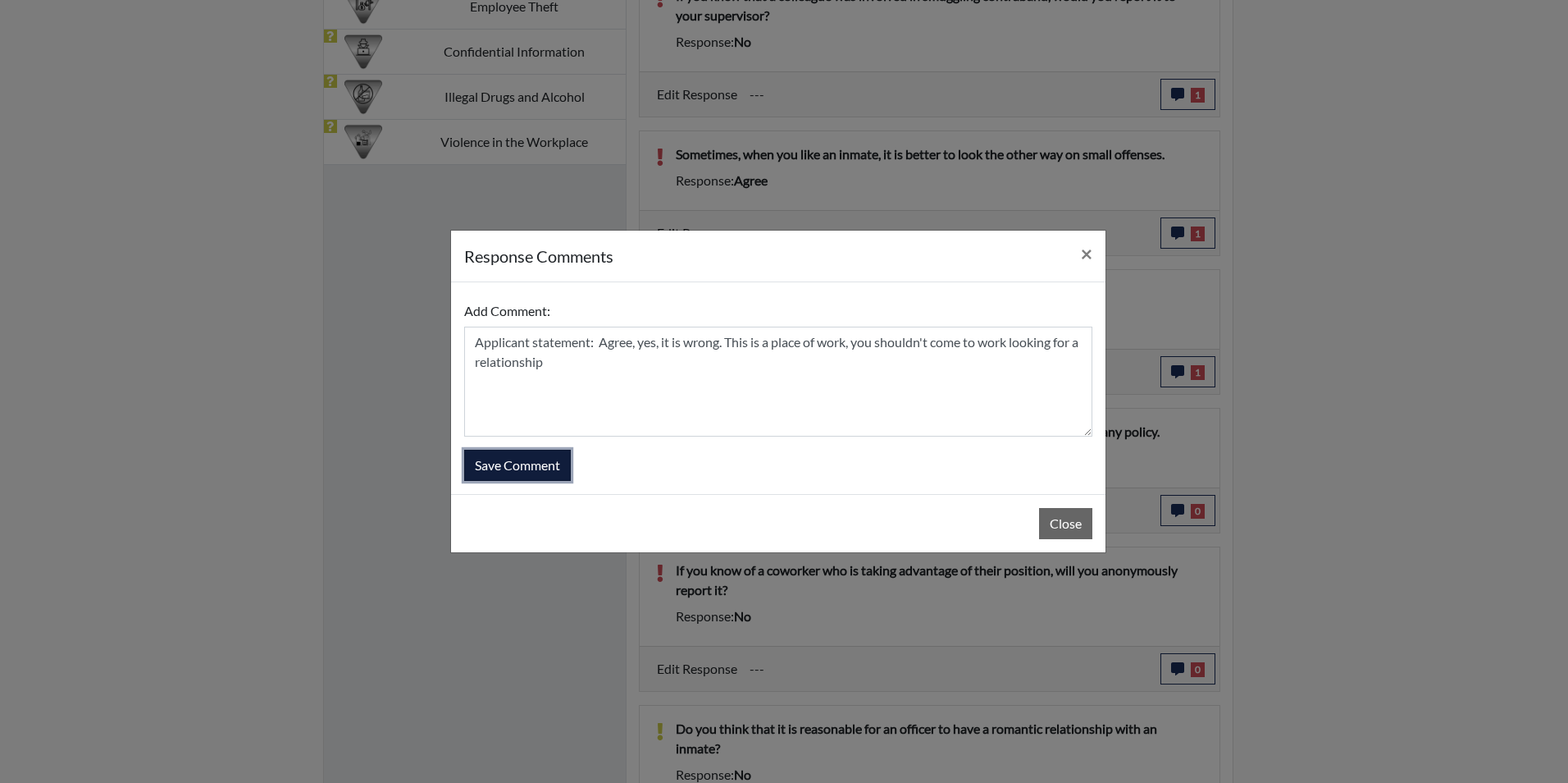
click at [514, 463] on button "Save Comment" at bounding box center [517, 466] width 107 height 31
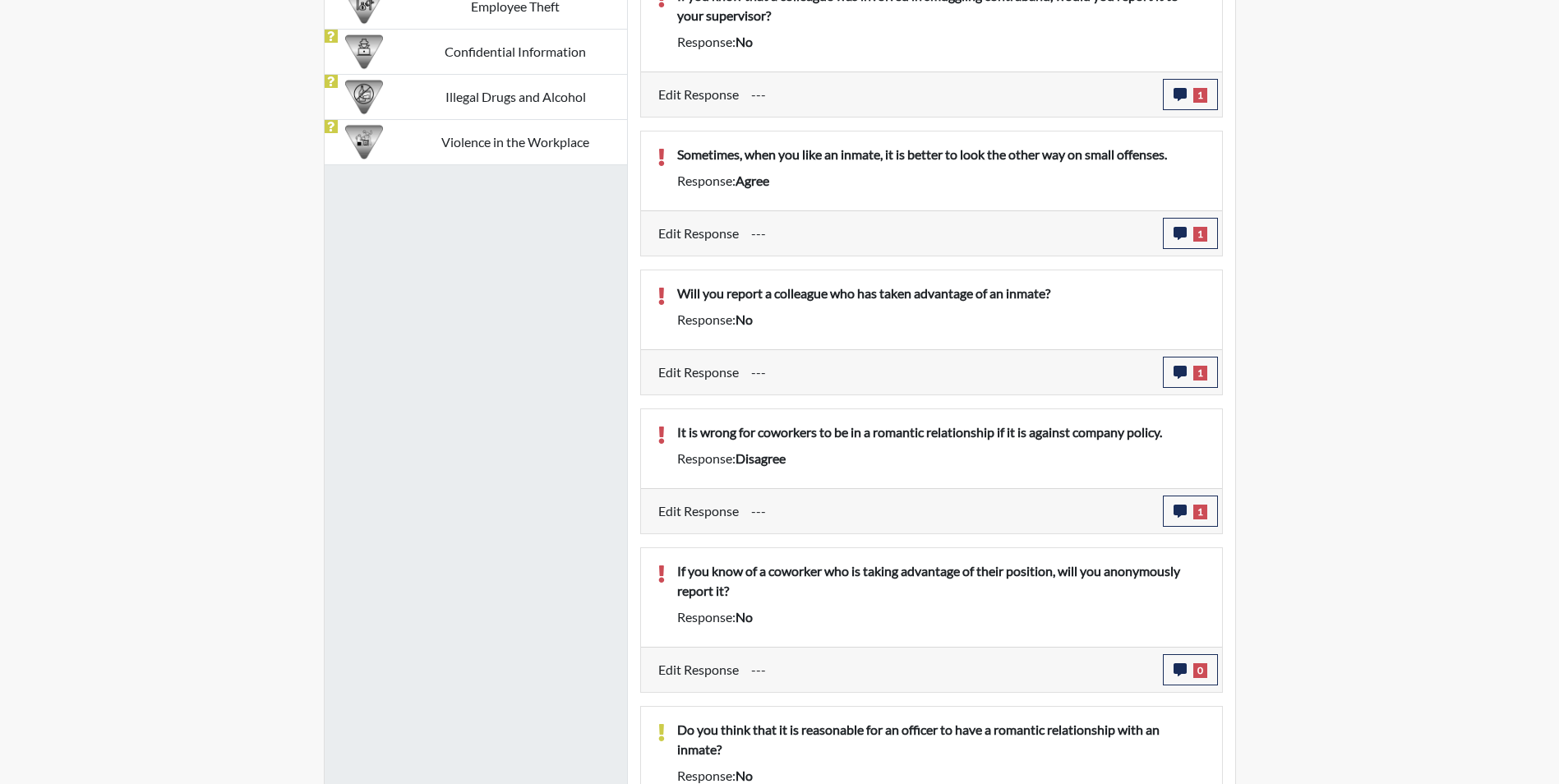
scroll to position [272, 683]
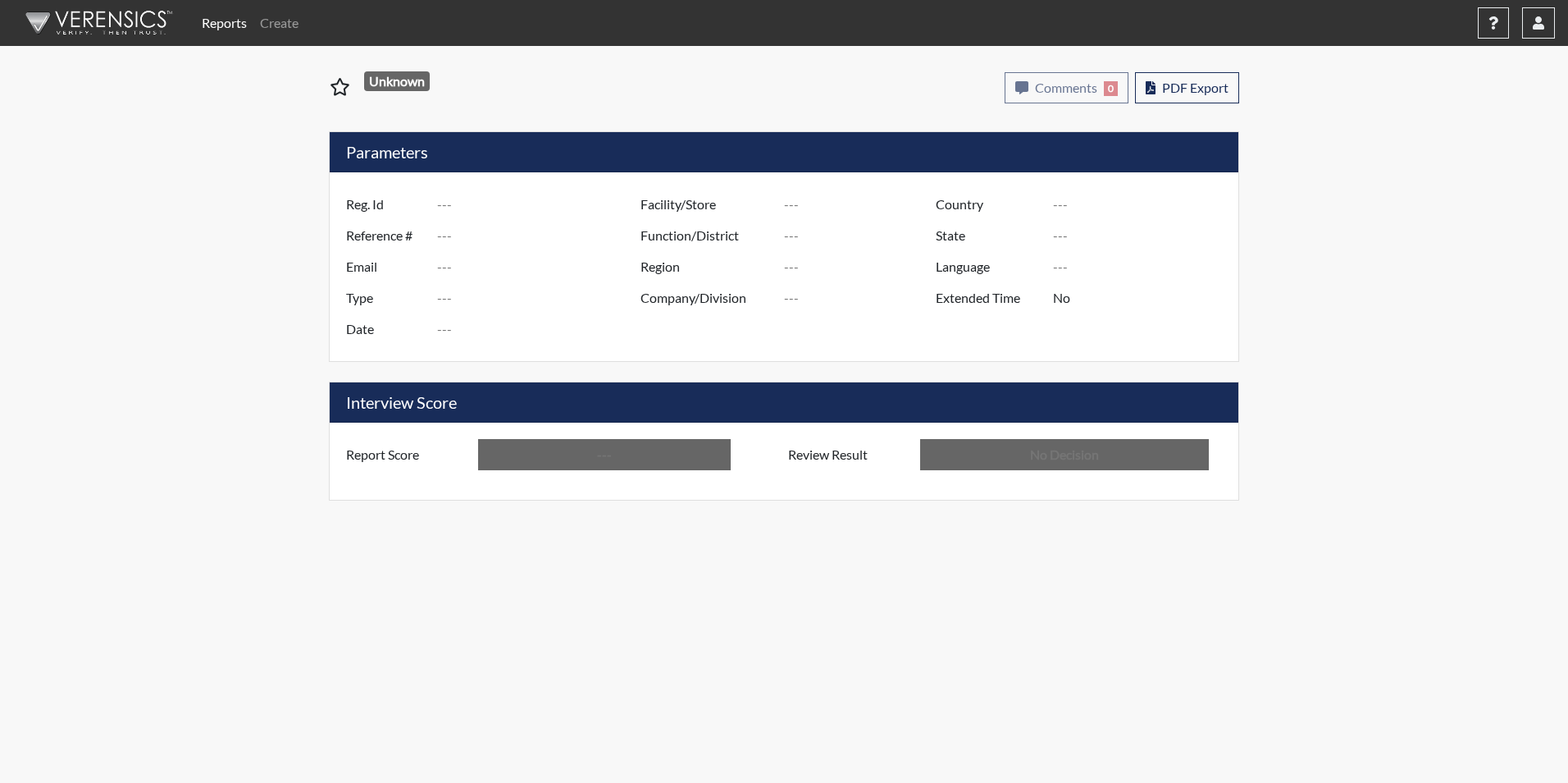
type input "AMS7266"
type input "50970"
type input "---"
type input "Corrections Pre-Employment"
type input "[DATE]"
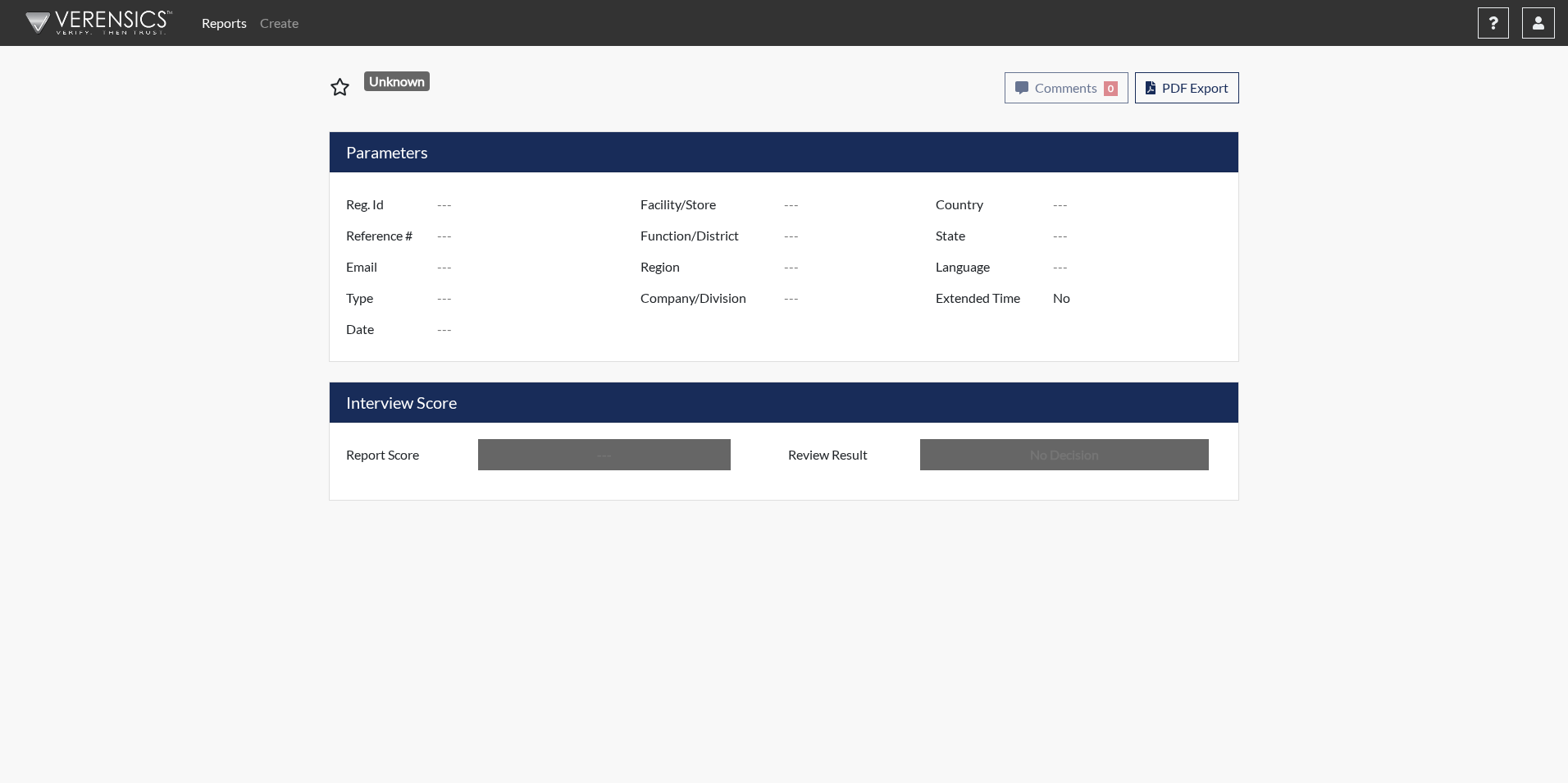
type input "[PERSON_NAME]"
type input "[GEOGRAPHIC_DATA]"
type input "[US_STATE]"
type input "English"
type input "Below Conditions"
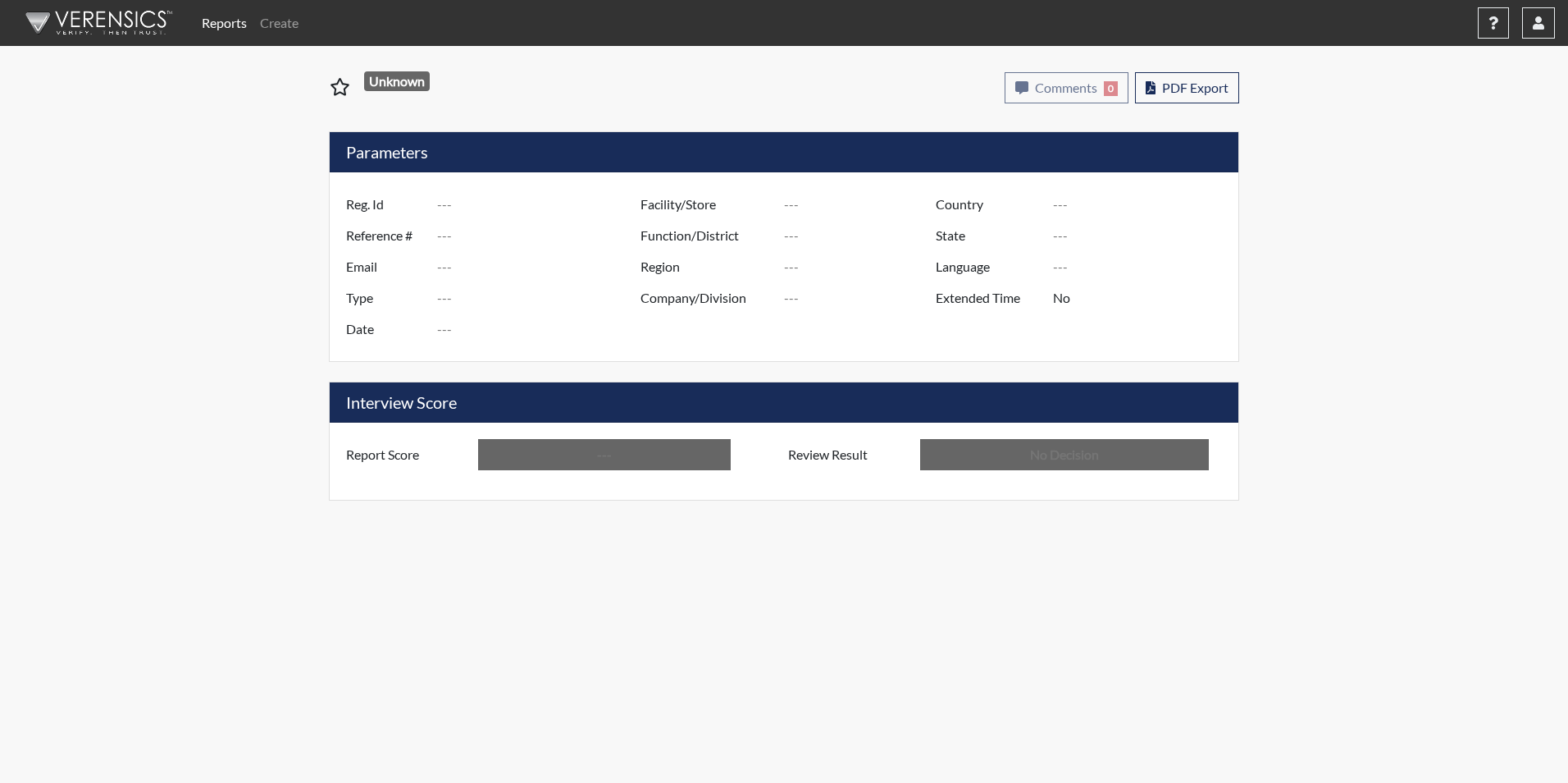
type input "In Review"
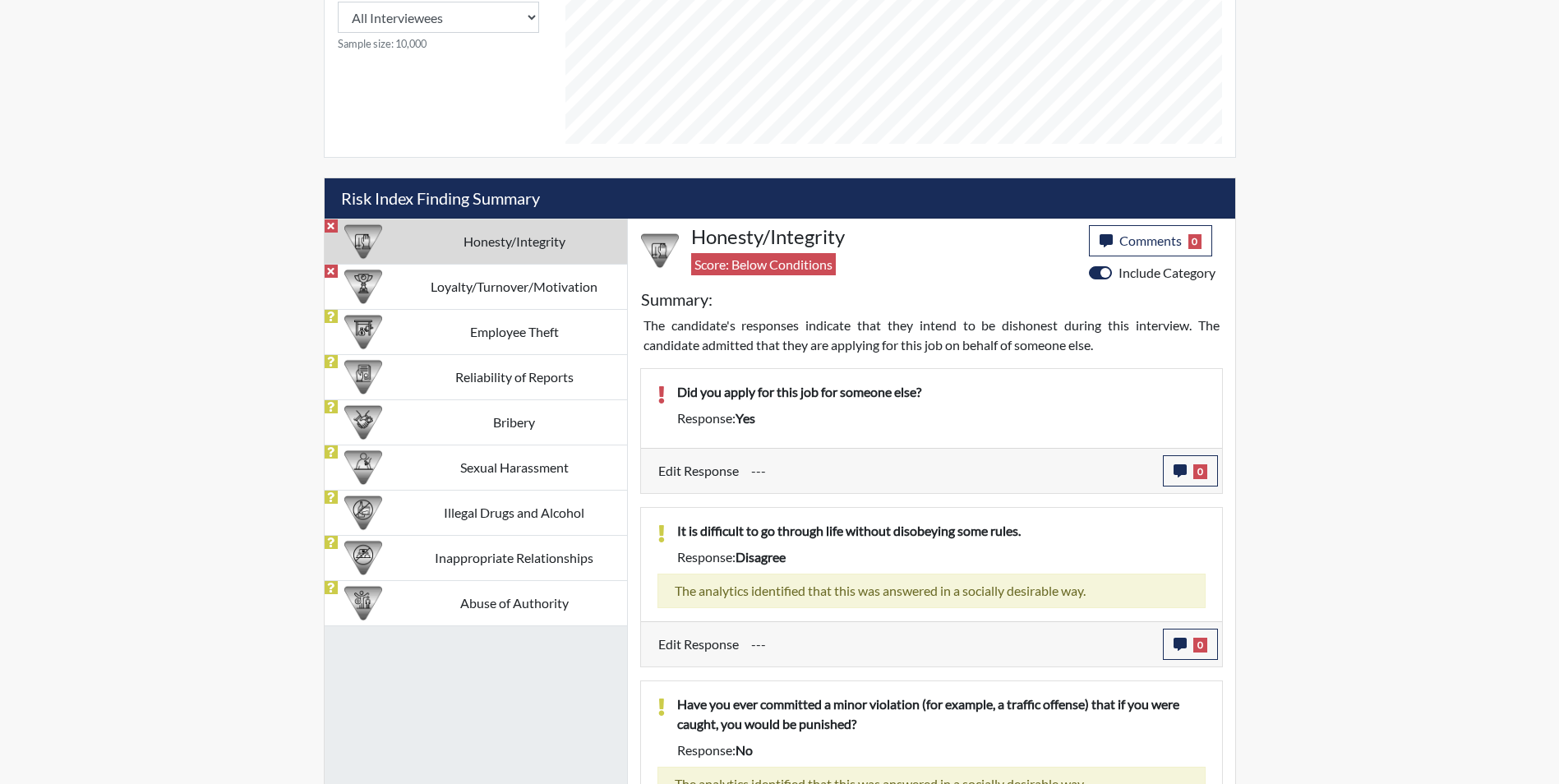
scroll to position [821161, 821243]
click at [388, 295] on div at bounding box center [363, 286] width 64 height 45
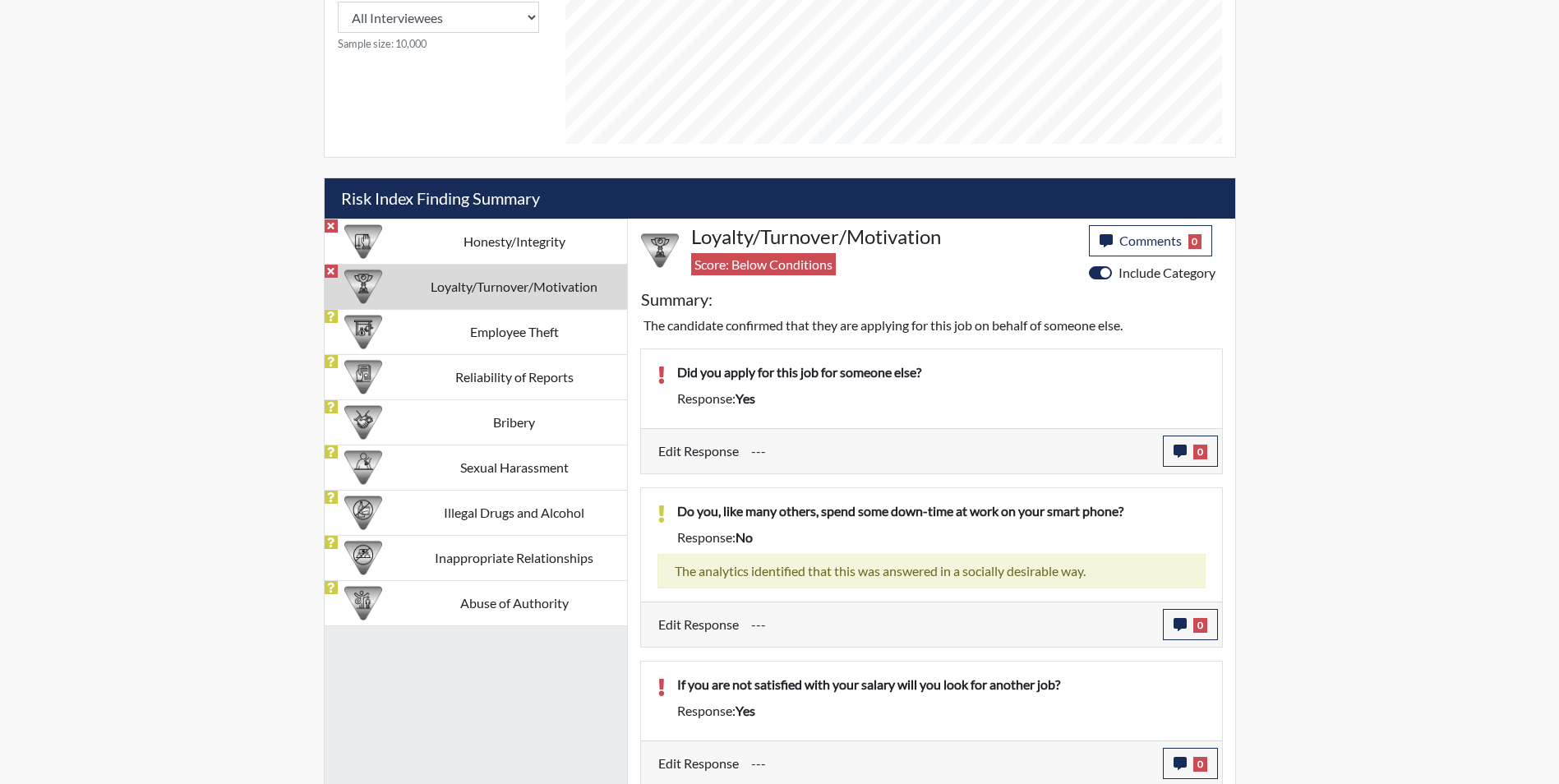
drag, startPoint x: 471, startPoint y: 288, endPoint x: 962, endPoint y: 435, distance: 512.5
drag, startPoint x: 962, startPoint y: 435, endPoint x: 808, endPoint y: 387, distance: 161.3
click at [808, 387] on div "Did you apply for this job for someone else?" at bounding box center [942, 376] width 553 height 26
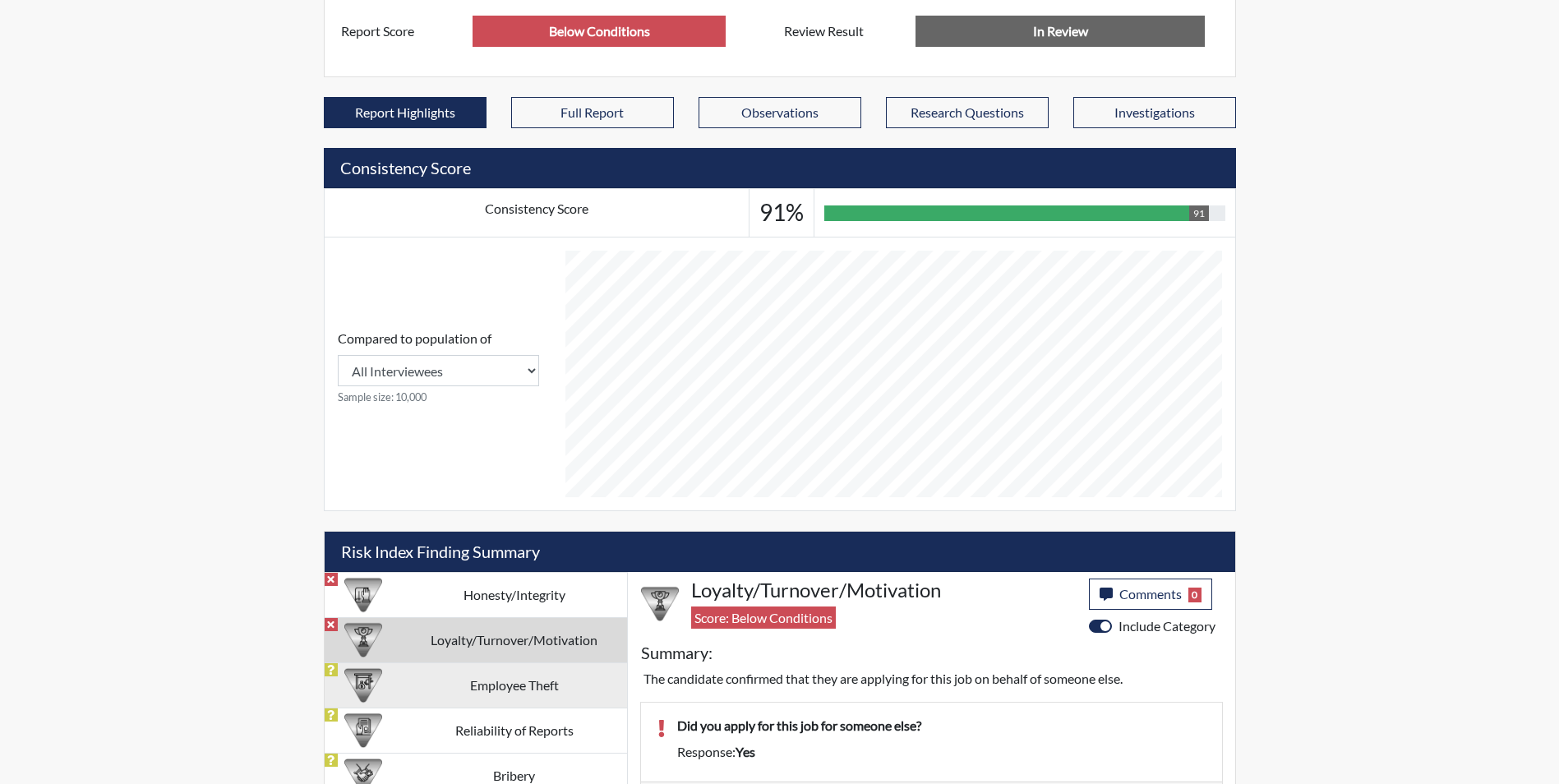
click at [552, 673] on td "Employee Theft" at bounding box center [514, 685] width 225 height 46
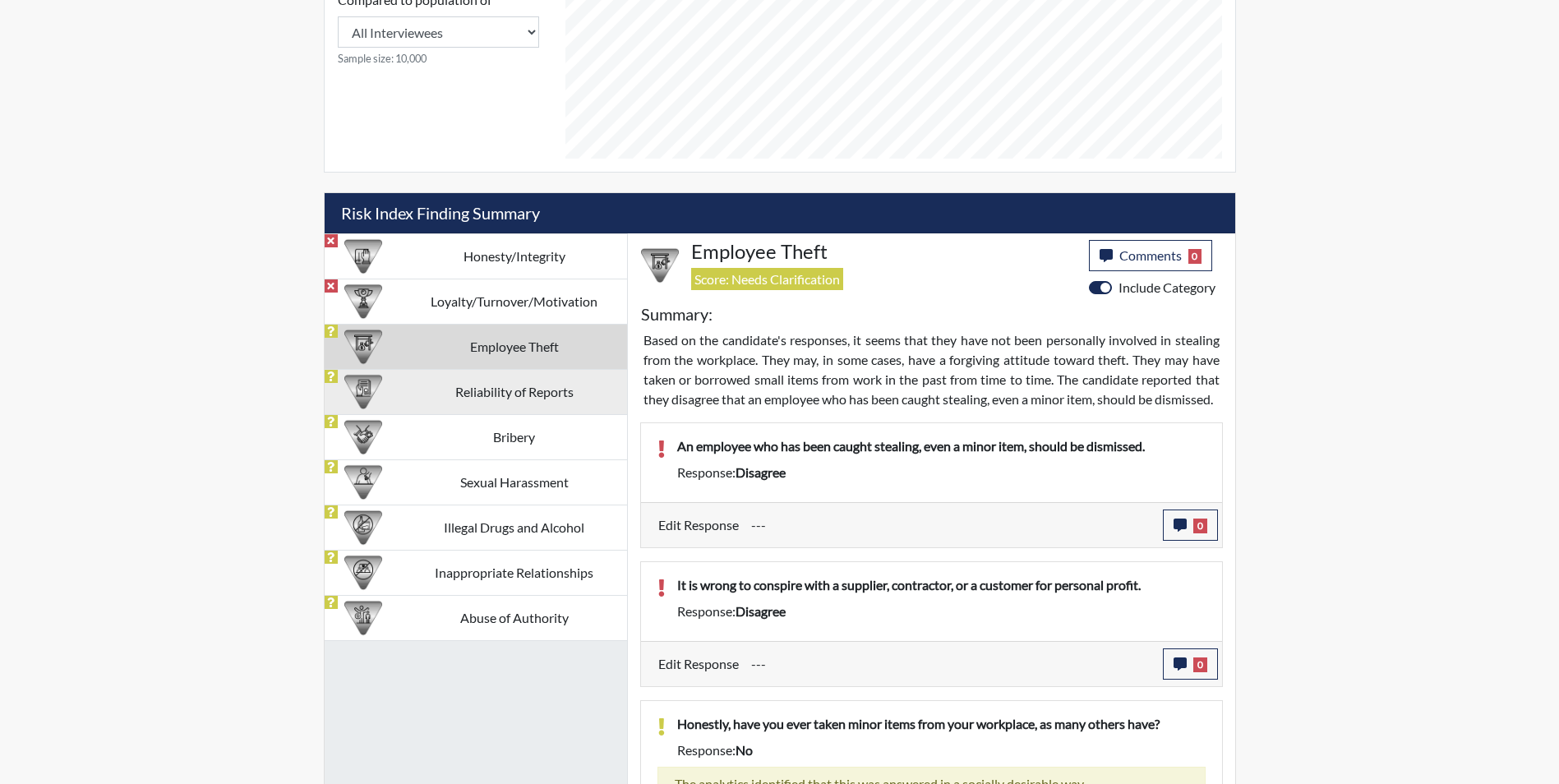
click at [532, 393] on td "Reliability of Reports" at bounding box center [514, 392] width 225 height 46
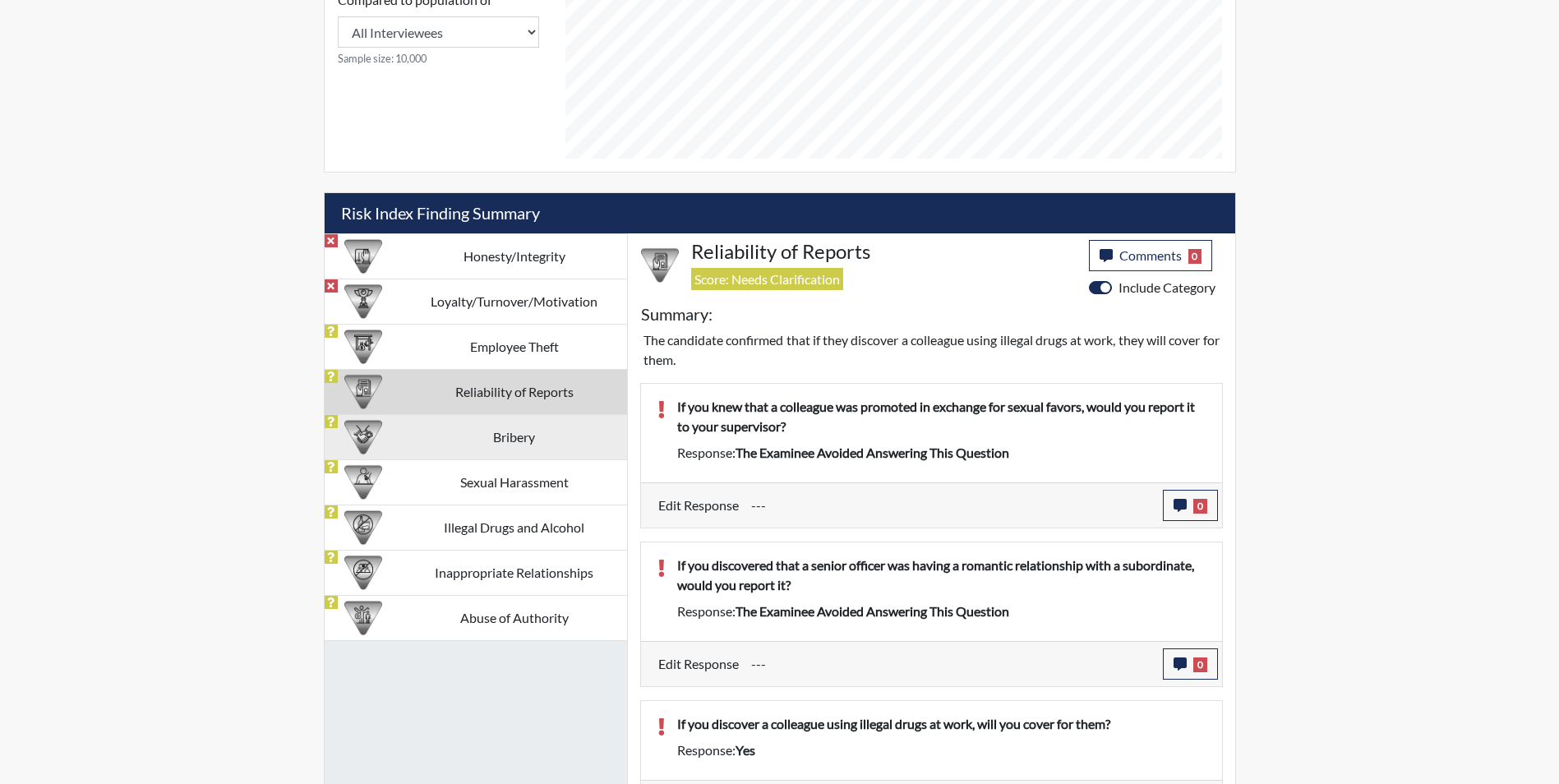
click at [417, 435] on td "Bribery" at bounding box center [514, 436] width 225 height 46
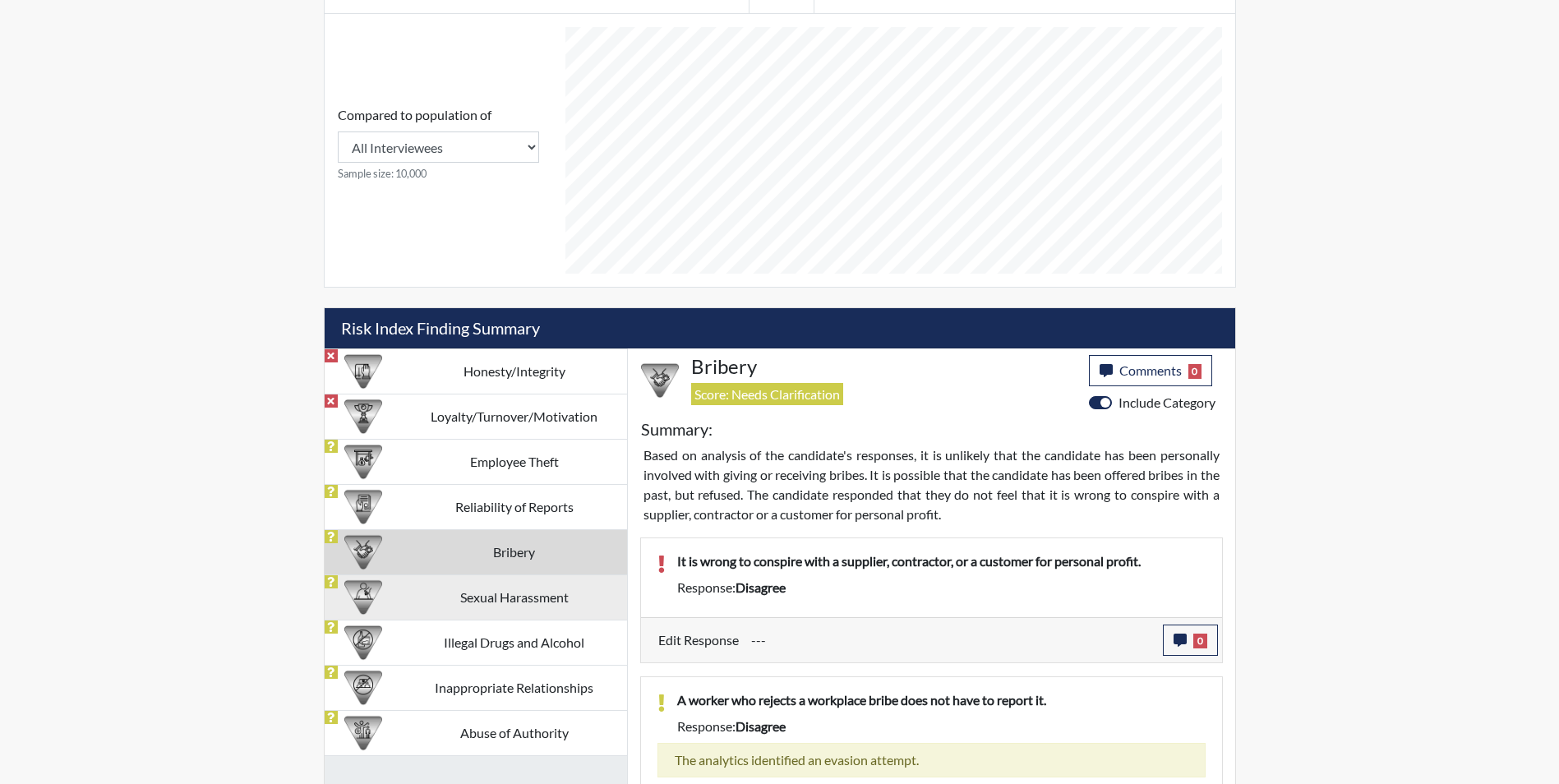
click at [569, 611] on td "Sexual Harassment" at bounding box center [514, 597] width 225 height 46
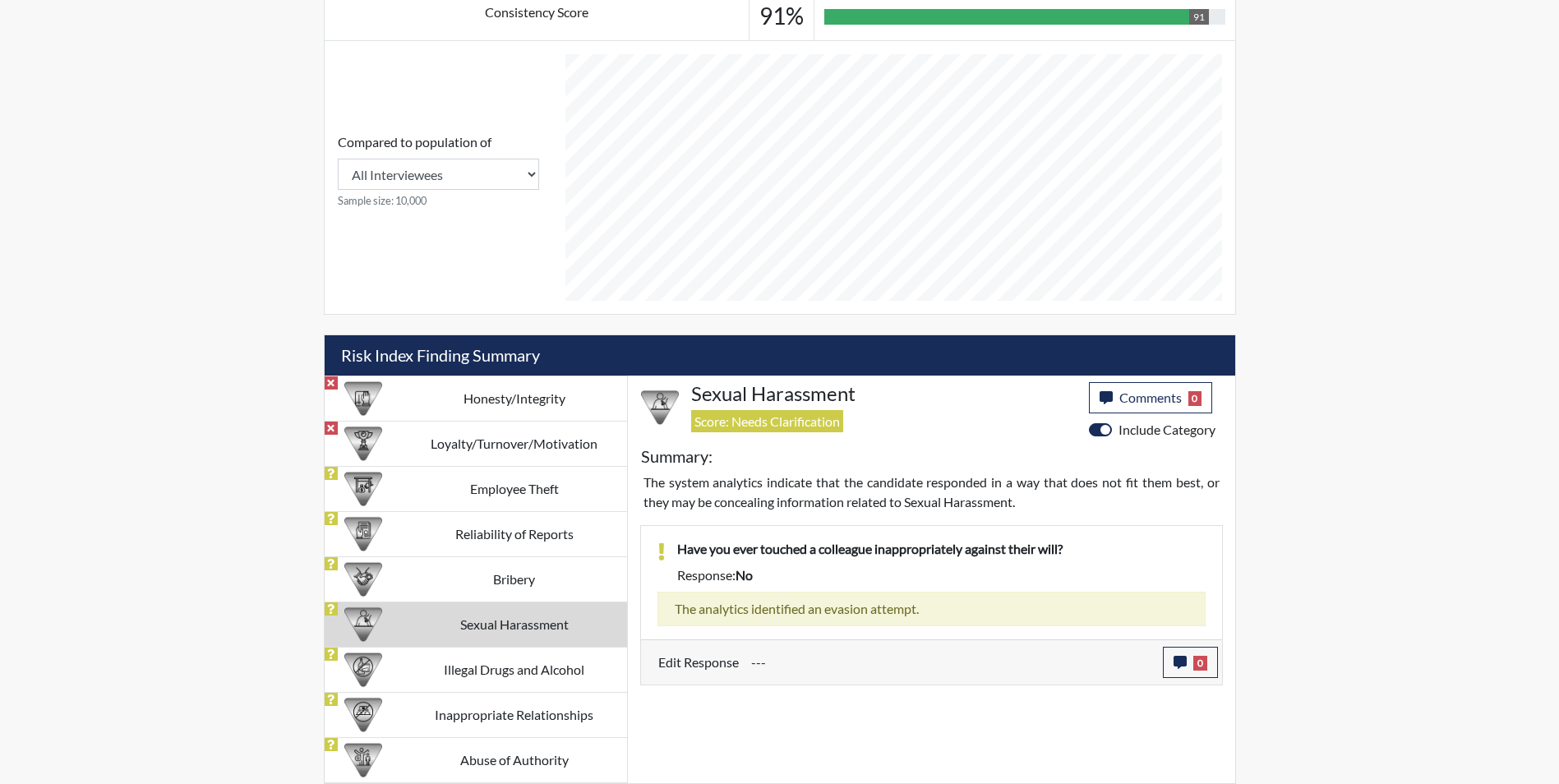
scroll to position [660, 0]
click at [561, 673] on td "Illegal Drugs and Alcohol" at bounding box center [514, 669] width 225 height 46
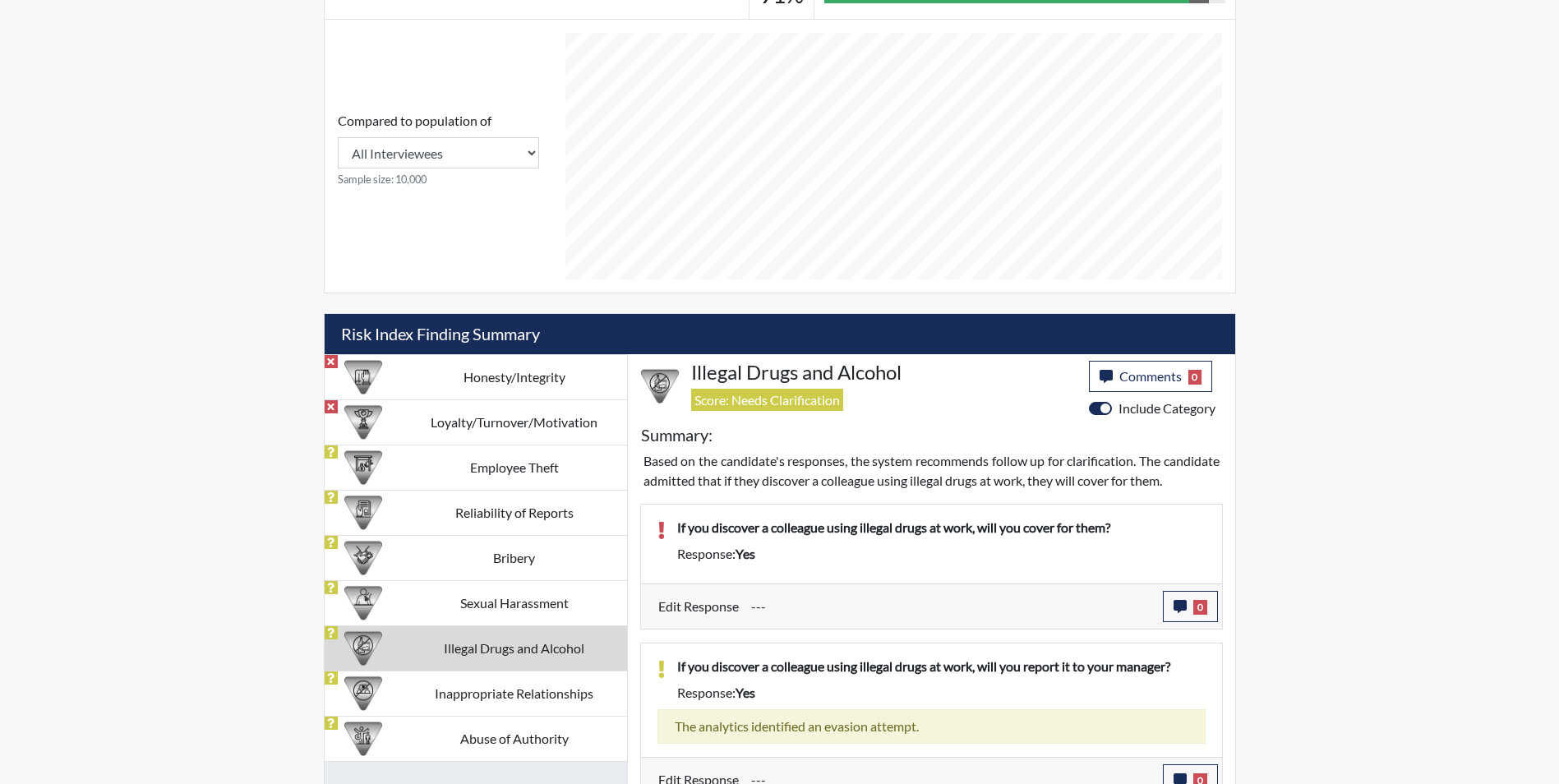
scroll to position [682, 0]
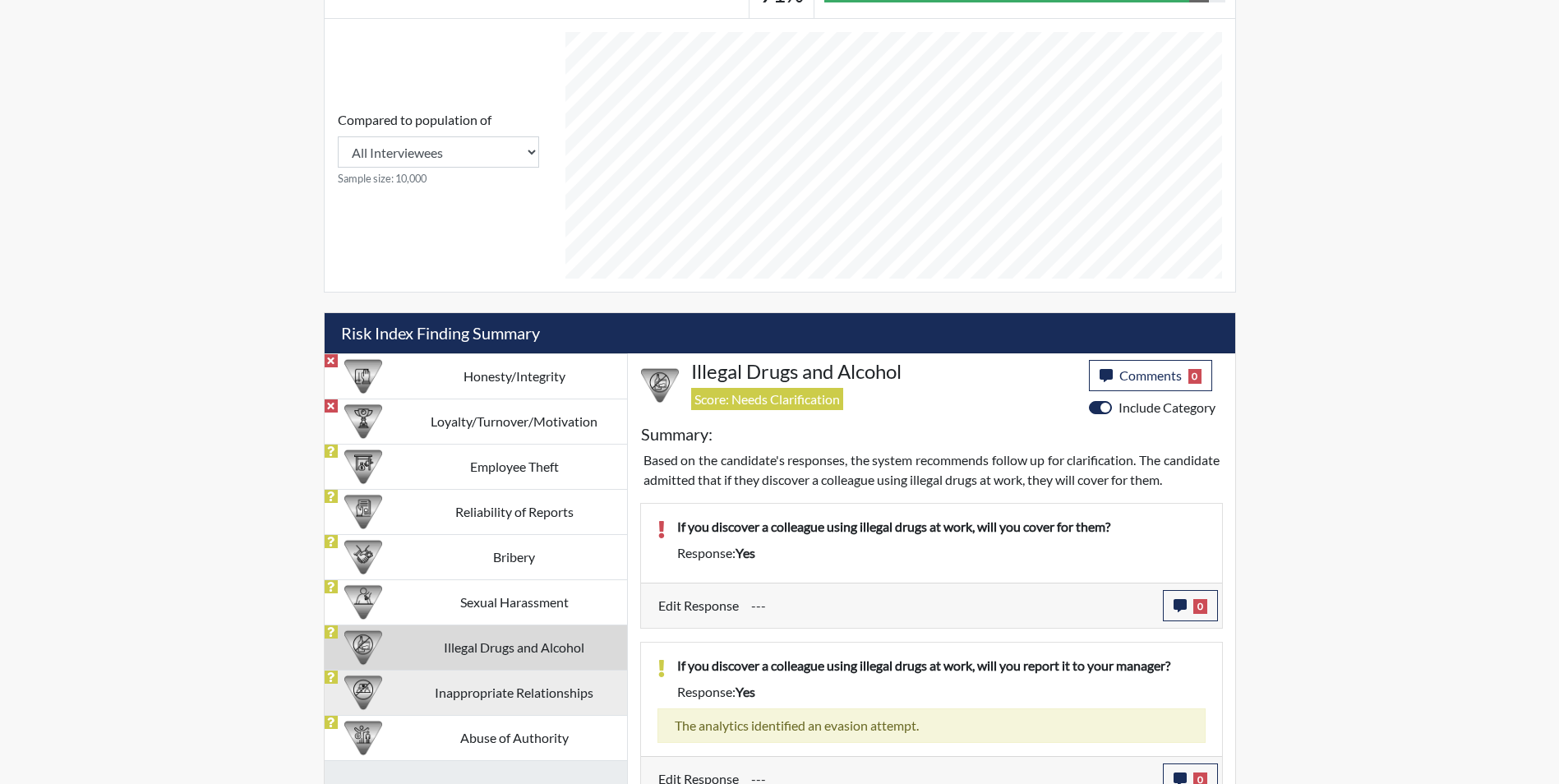
click at [506, 690] on td "Inappropriate Relationships" at bounding box center [514, 692] width 225 height 46
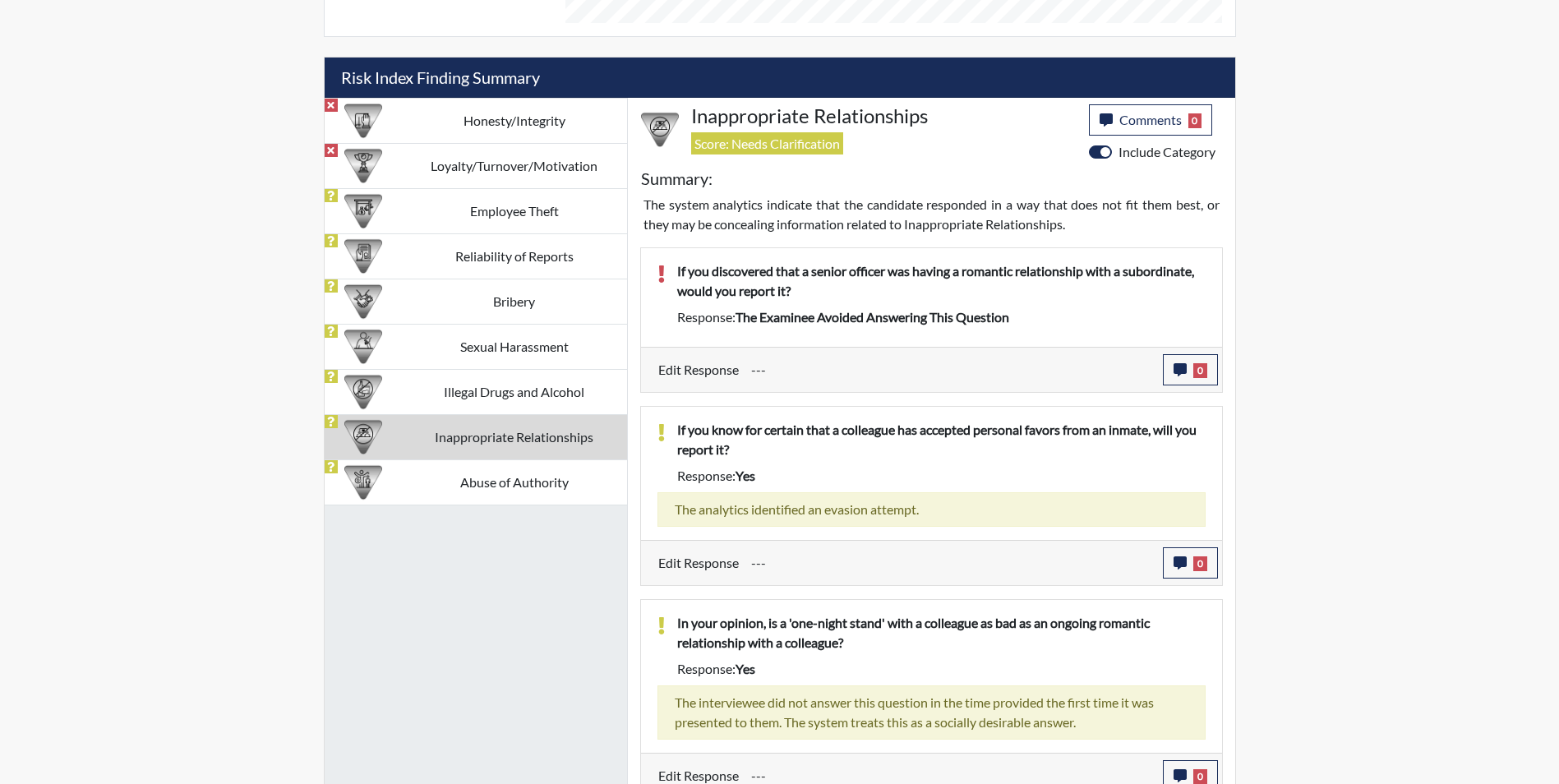
scroll to position [953, 0]
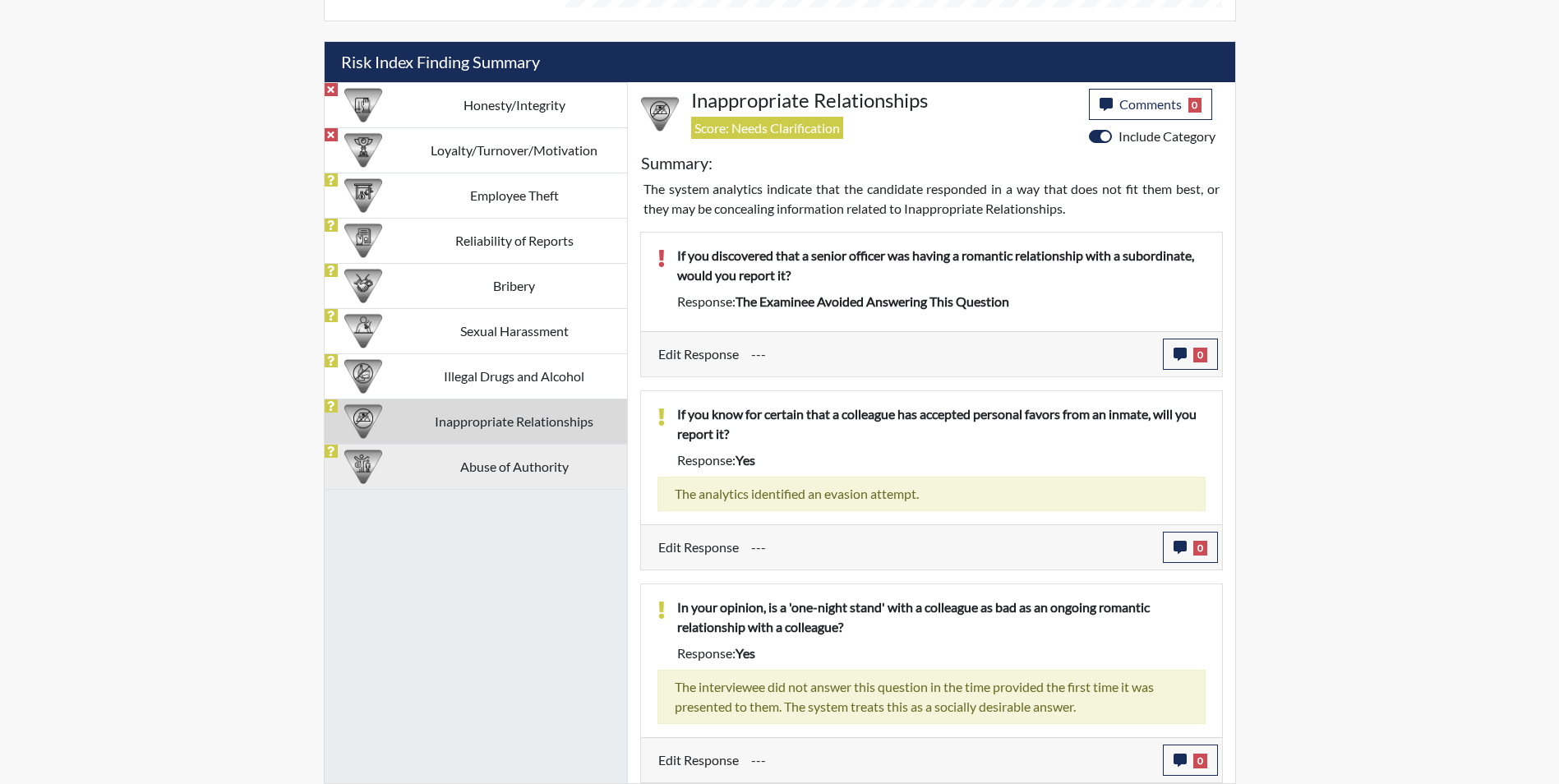
click at [554, 476] on td "Abuse of Authority" at bounding box center [514, 466] width 225 height 46
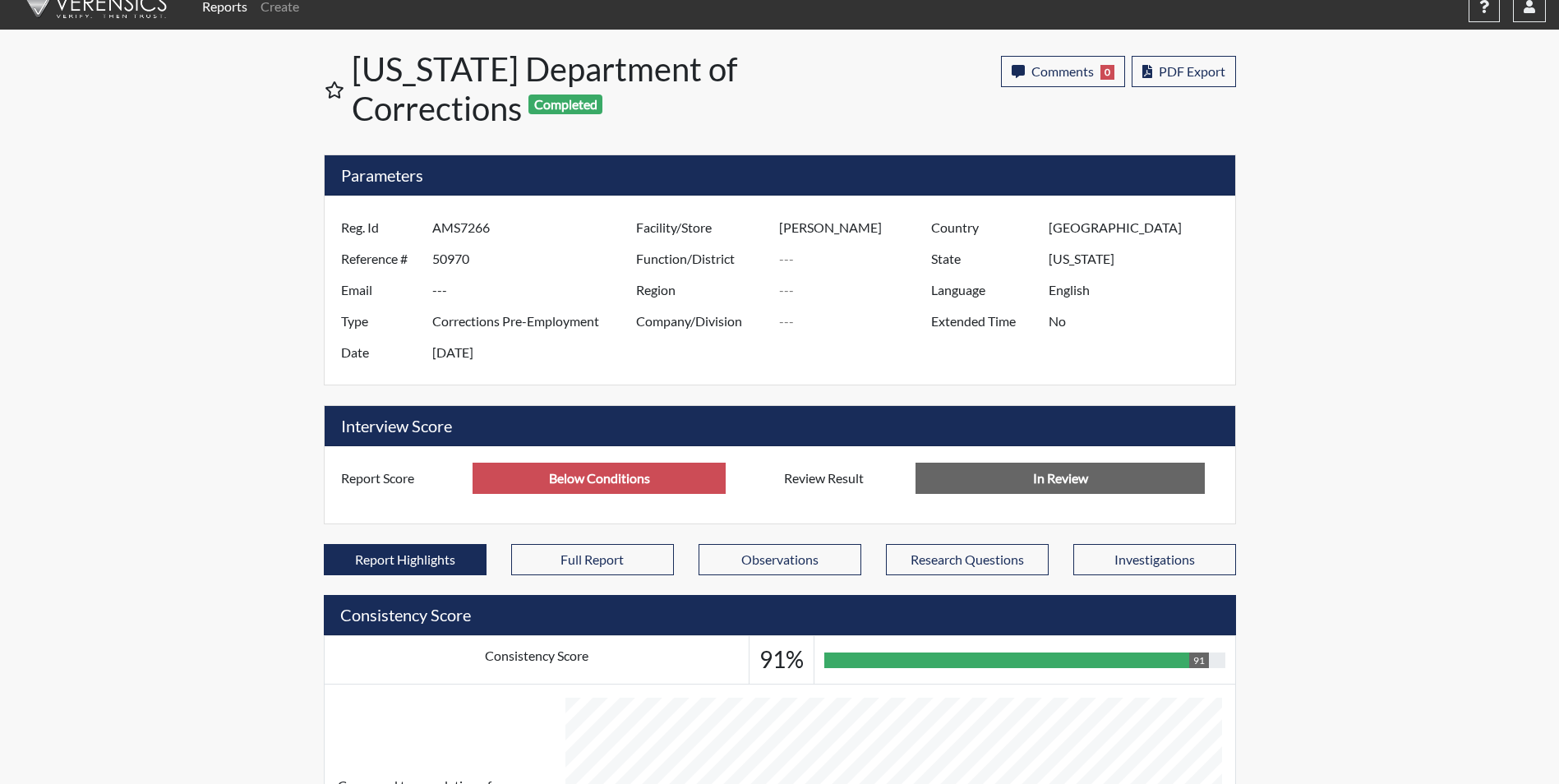
scroll to position [0, 0]
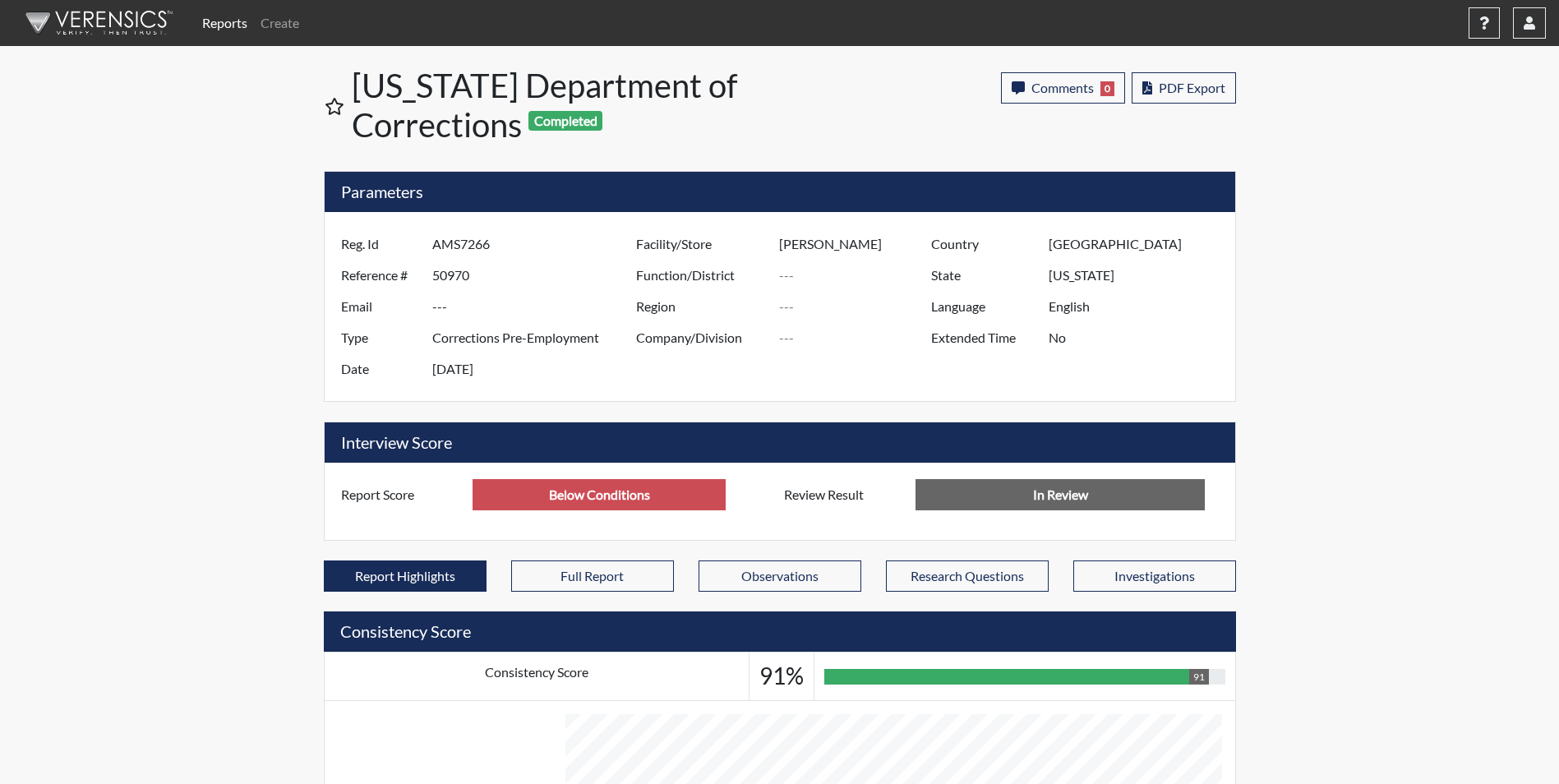
click at [231, 22] on link "Reports" at bounding box center [224, 23] width 58 height 33
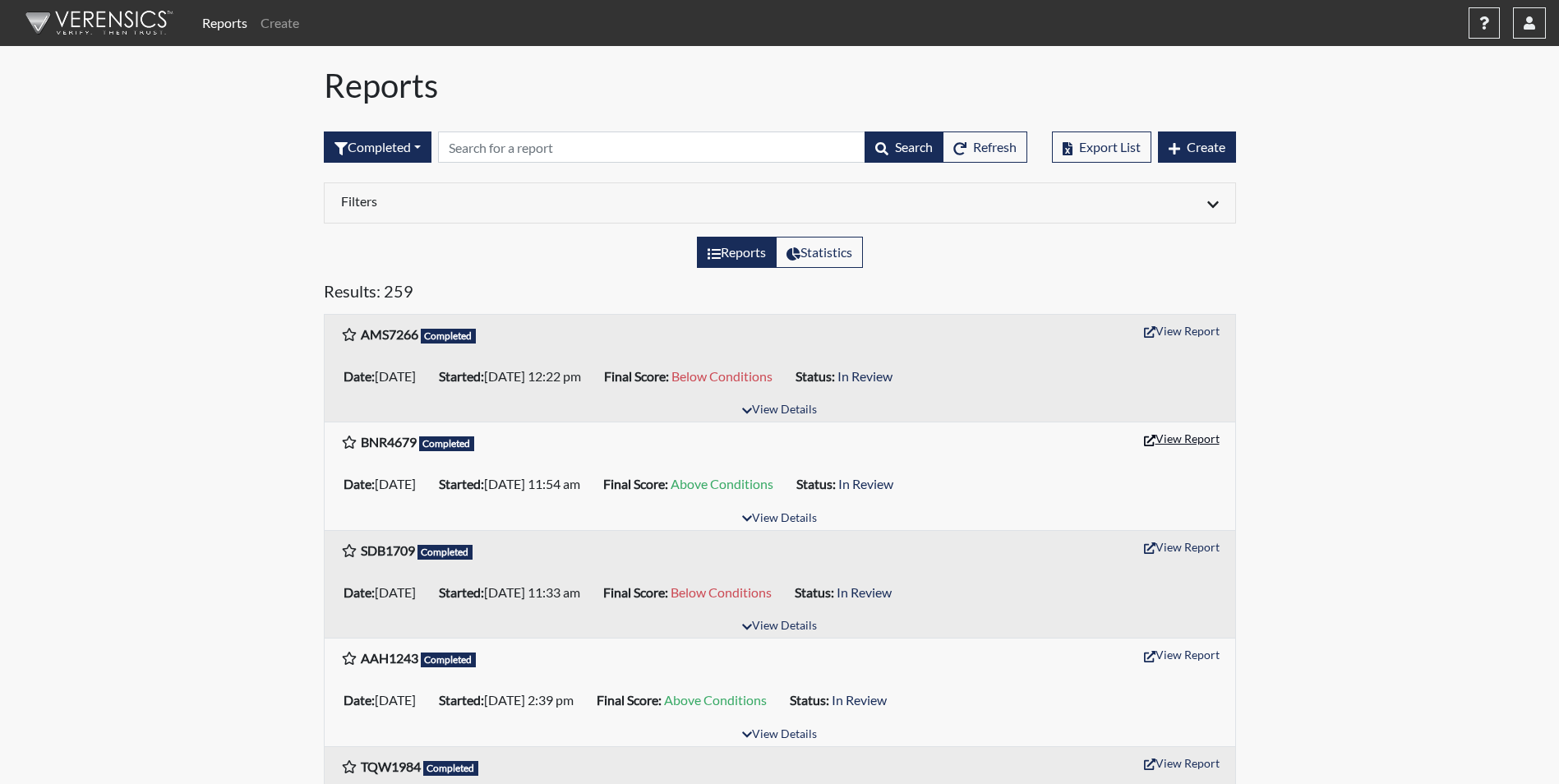
click at [1157, 433] on button "View Report" at bounding box center [1181, 438] width 90 height 26
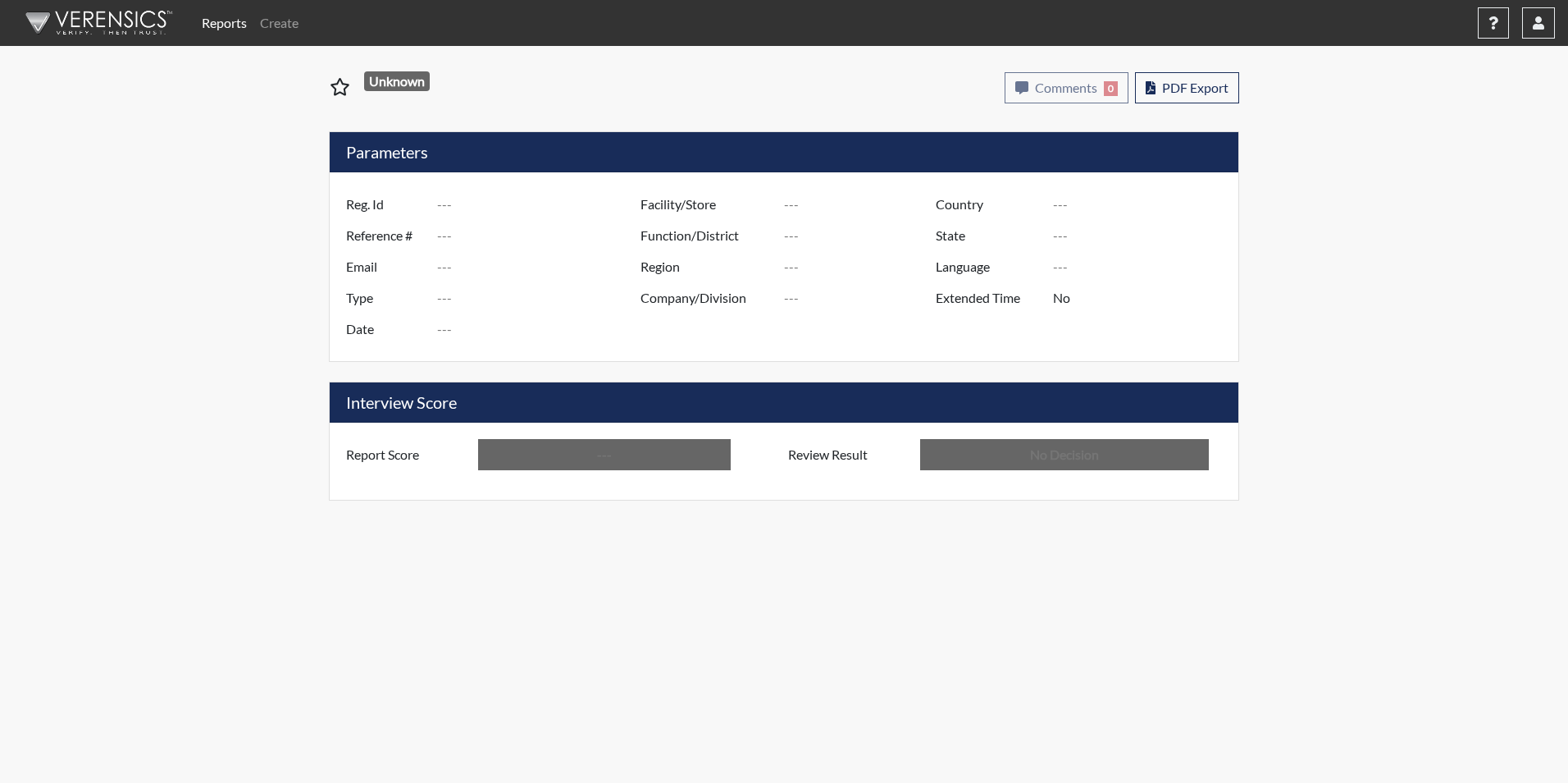
type input "BNR4679"
type input "50964"
type input "---"
type input "Corrections Pre-Employment"
type input "[DATE]"
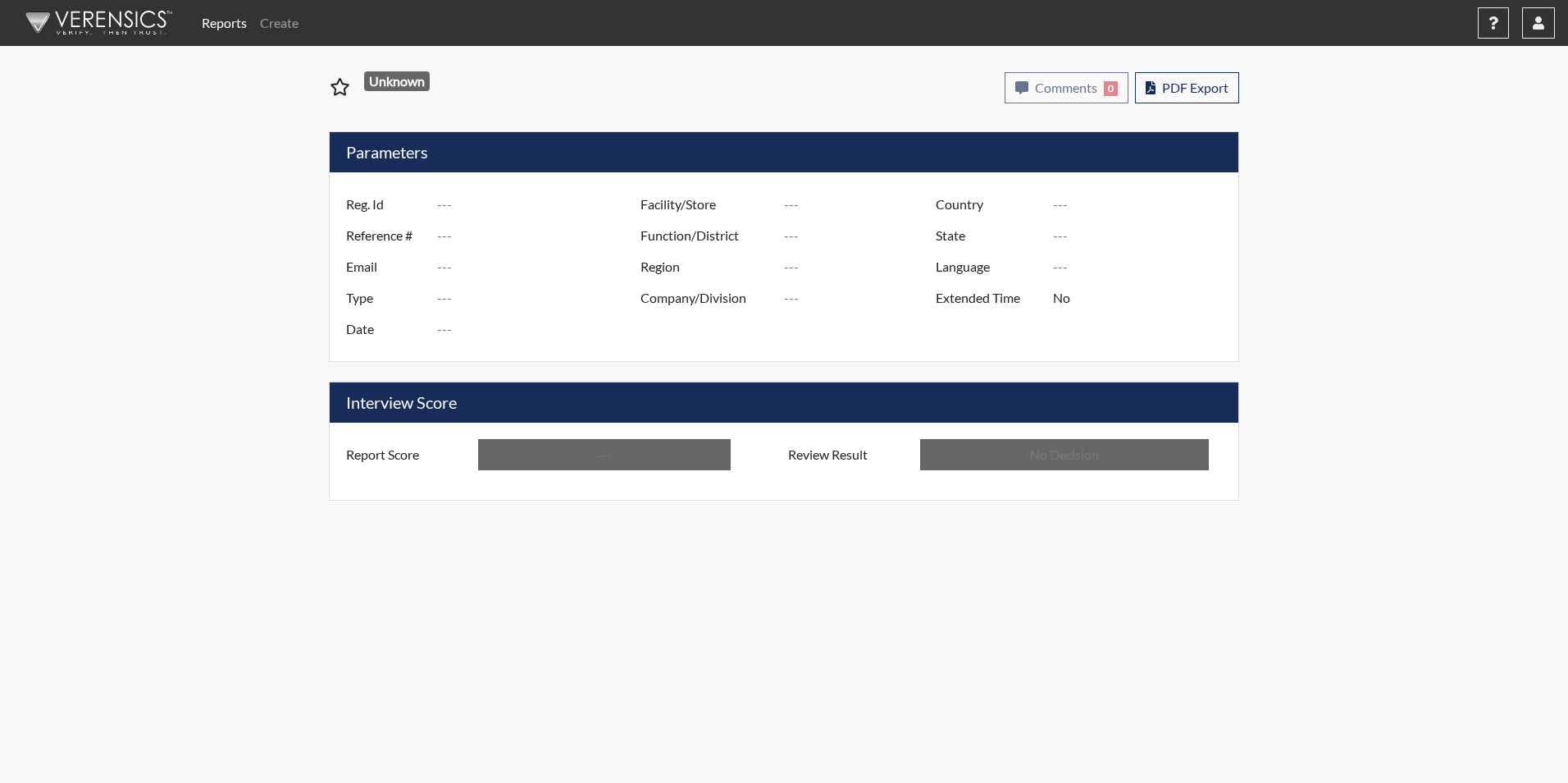
type input "[PERSON_NAME]"
type input "[GEOGRAPHIC_DATA]"
type input "[US_STATE]"
type input "English"
type input "Above Conditions"
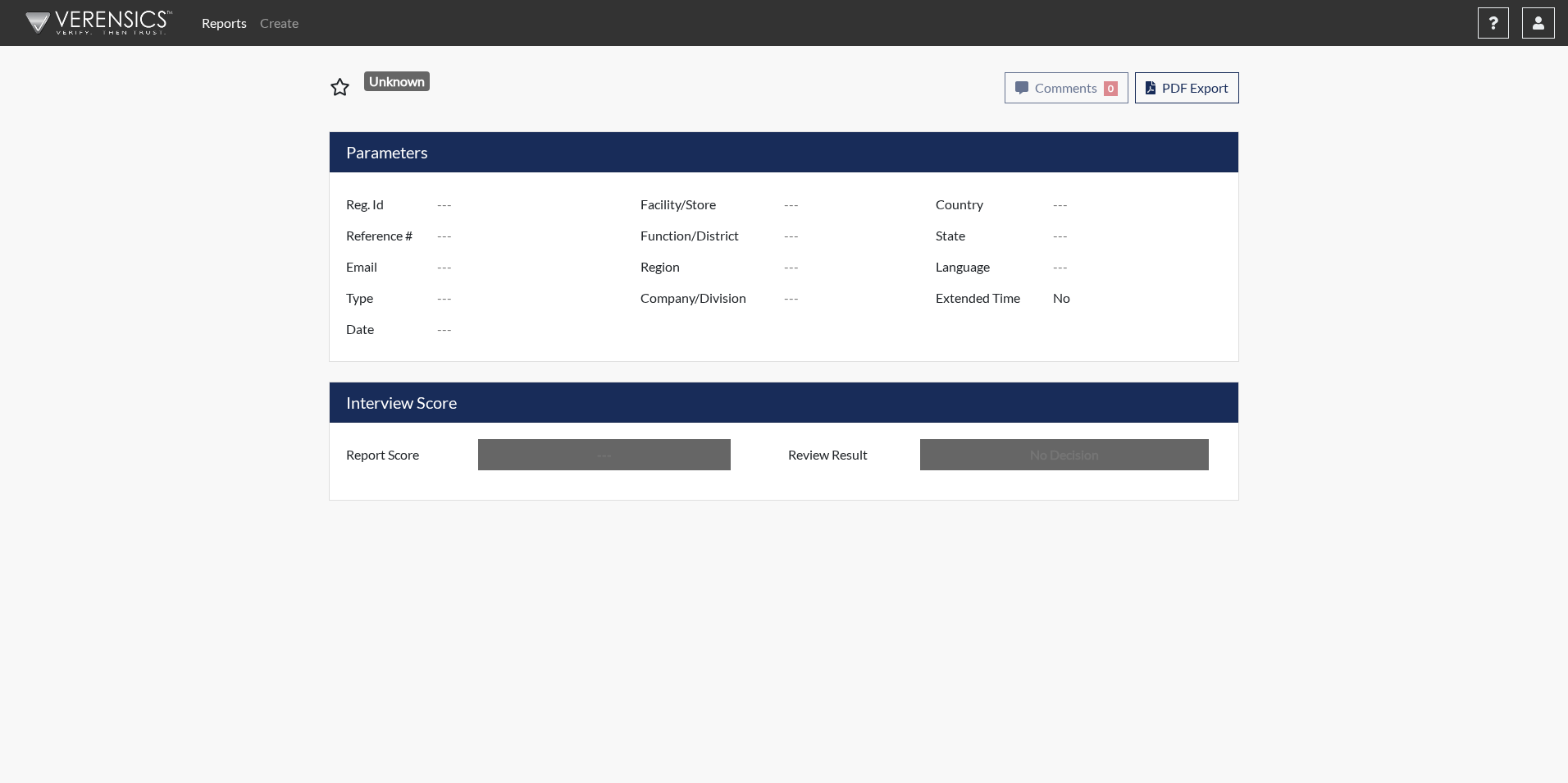
type input "In Review"
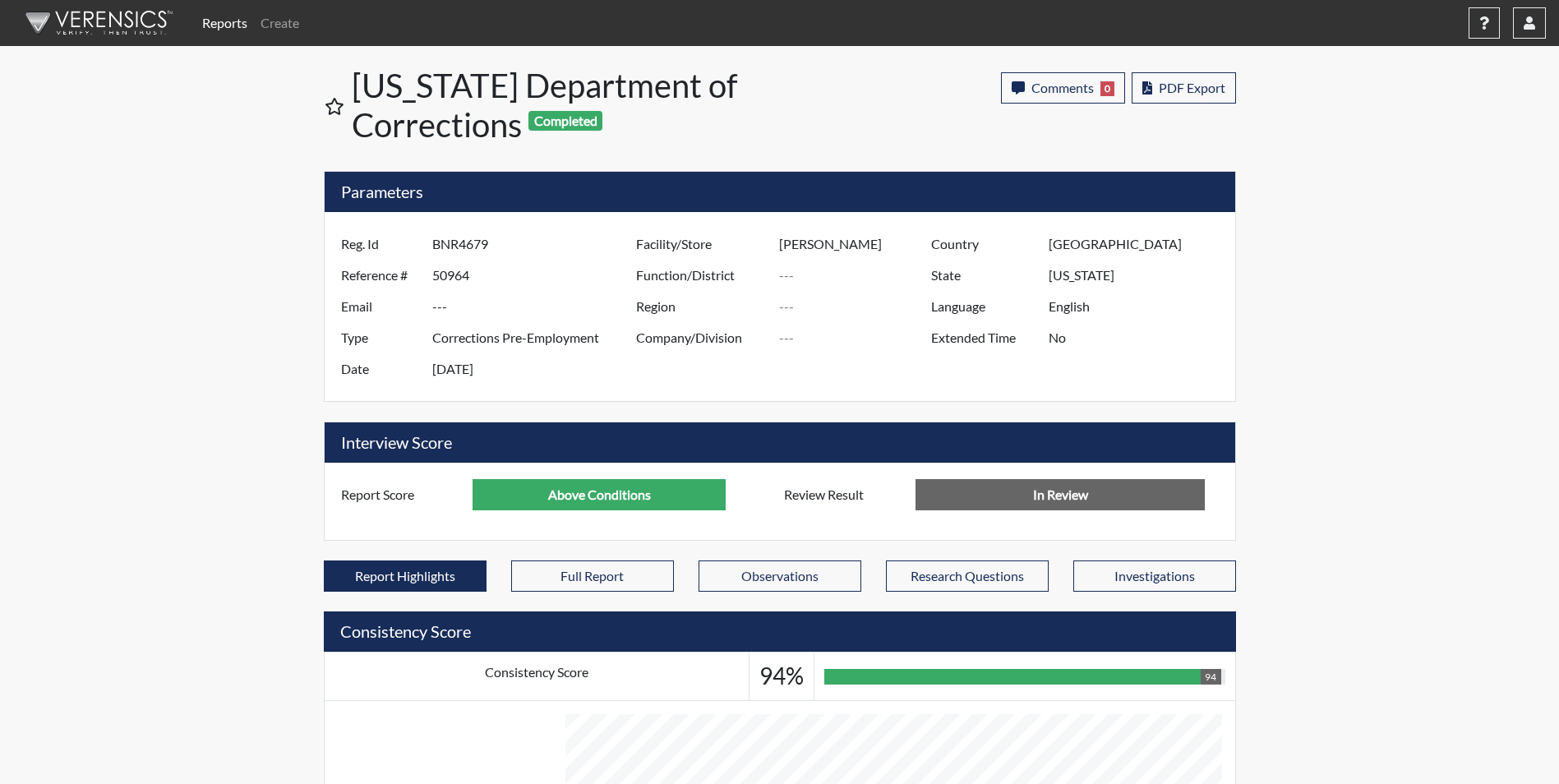
scroll to position [821161, 821243]
click at [224, 29] on link "Reports" at bounding box center [224, 23] width 58 height 33
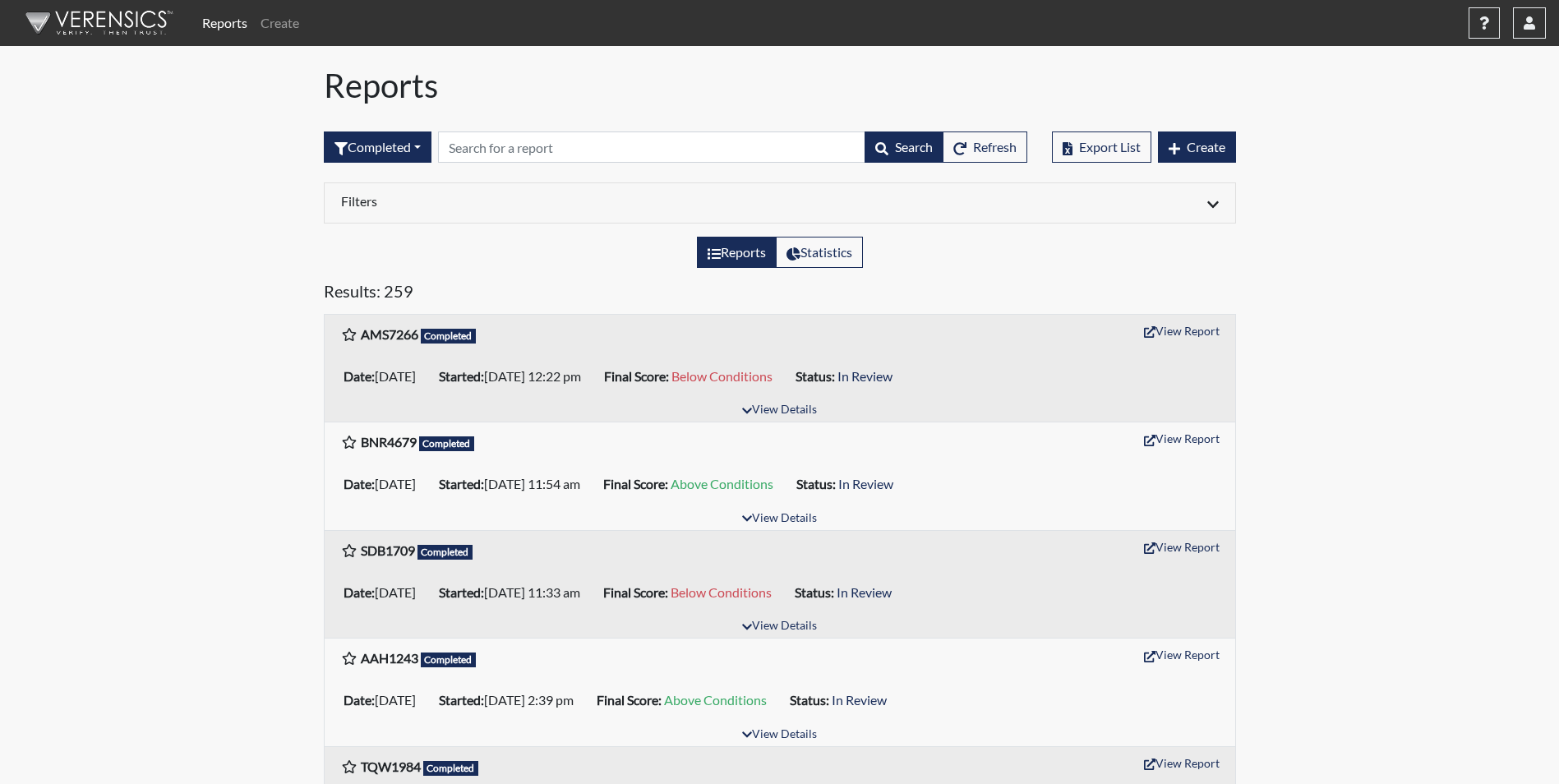
scroll to position [82, 0]
click at [1528, 27] on icon "button" at bounding box center [1530, 23] width 12 height 13
click at [1413, 220] on link "Sign Out" at bounding box center [1314, 207] width 463 height 26
